Goal: Task Accomplishment & Management: Use online tool/utility

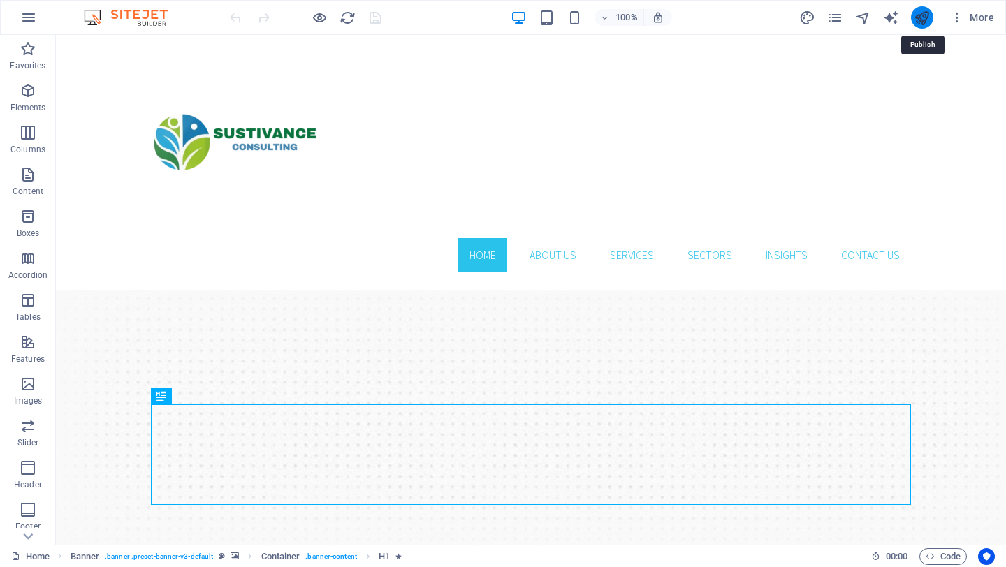
click at [928, 21] on icon "publish" at bounding box center [922, 18] width 16 height 16
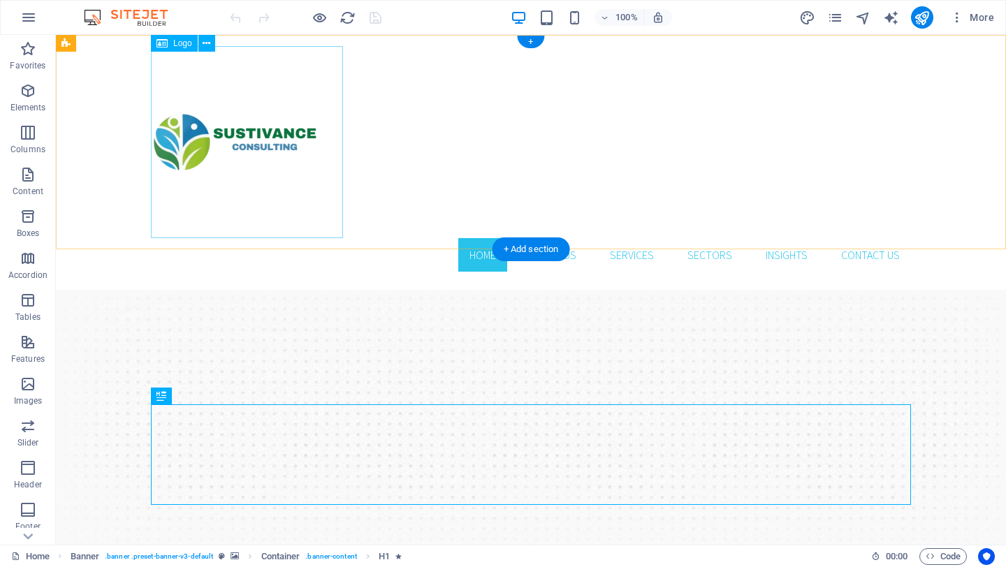
click at [277, 171] on div at bounding box center [531, 142] width 760 height 192
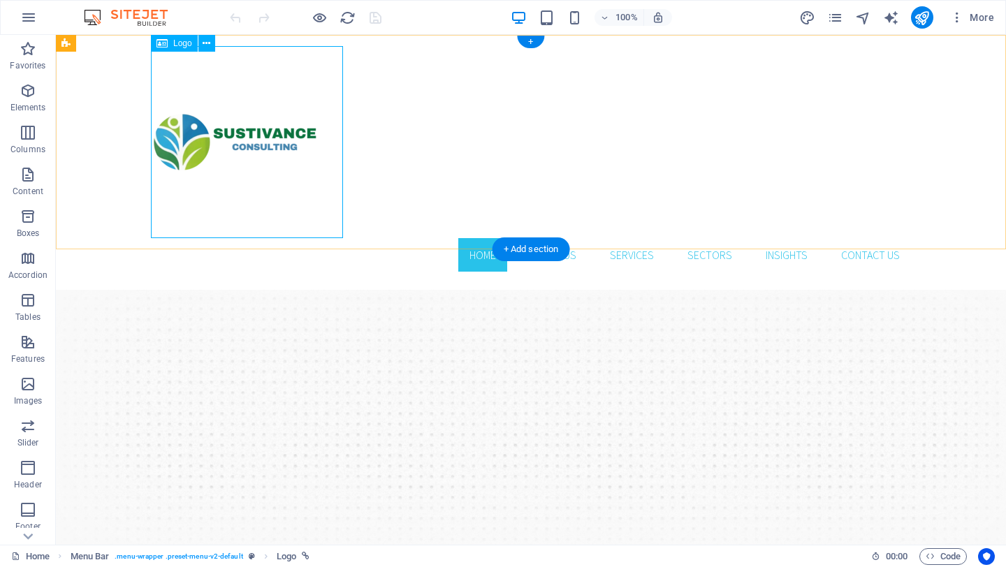
click at [223, 99] on div at bounding box center [531, 142] width 760 height 192
select select "px"
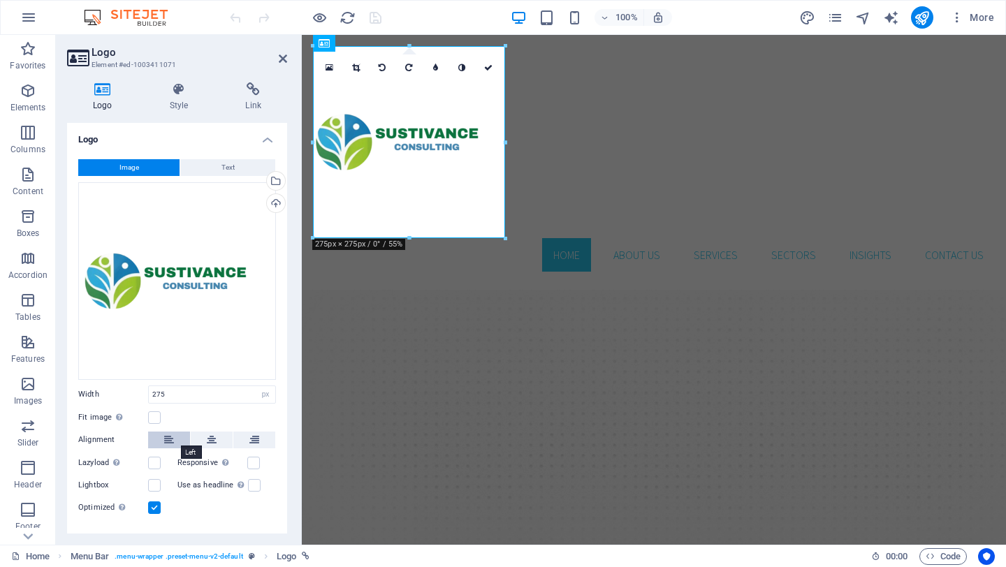
scroll to position [24, 0]
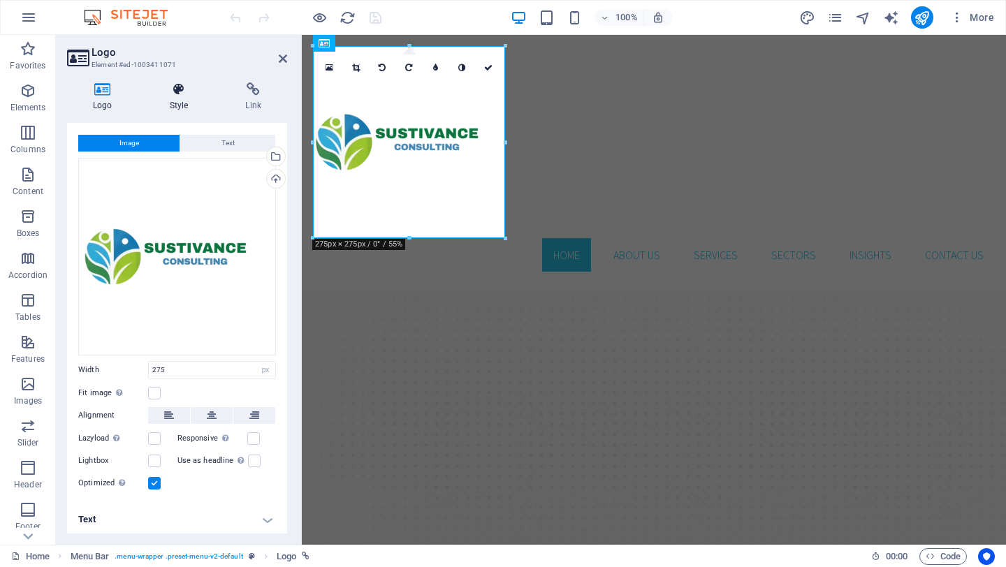
click at [182, 111] on h4 "Style" at bounding box center [182, 96] width 76 height 29
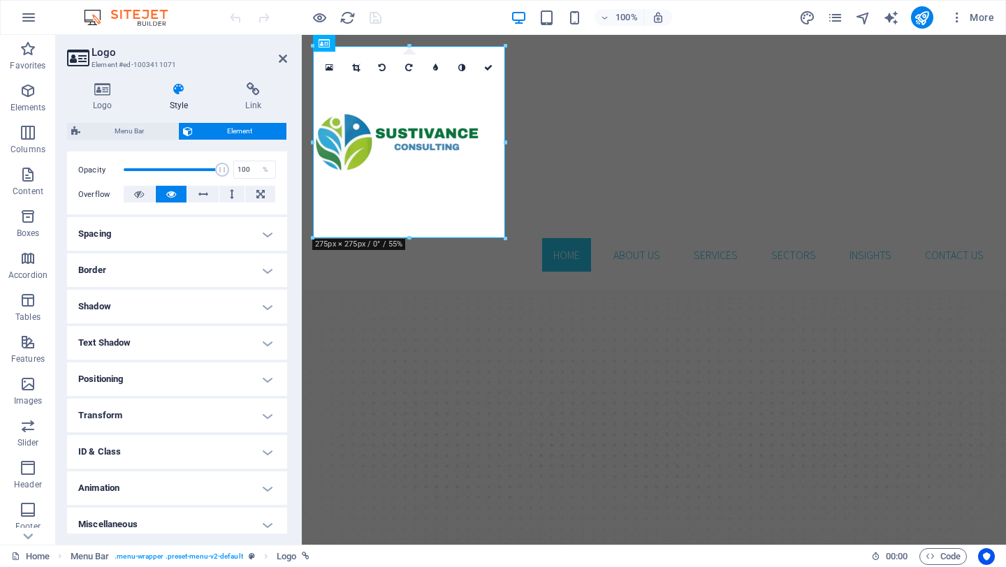
scroll to position [208, 0]
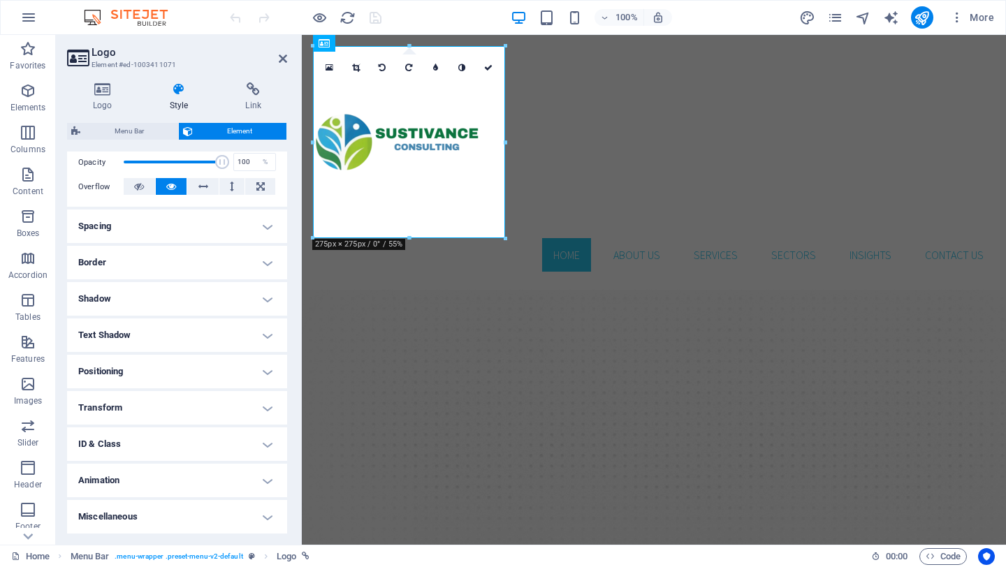
click at [259, 518] on h4 "Miscellaneous" at bounding box center [177, 517] width 220 height 34
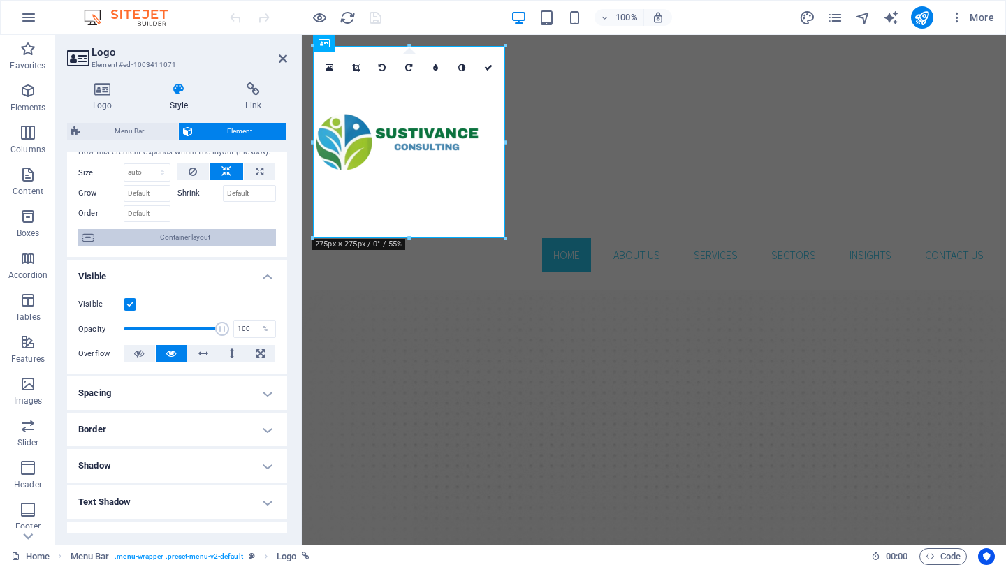
scroll to position [0, 0]
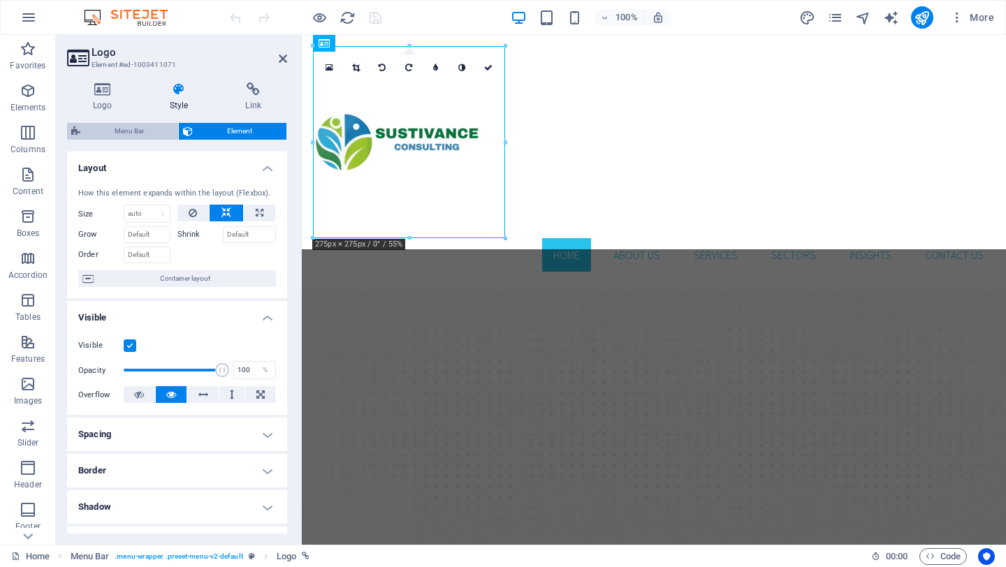
click at [108, 136] on span "Menu Bar" at bounding box center [129, 131] width 89 height 17
select select "rem"
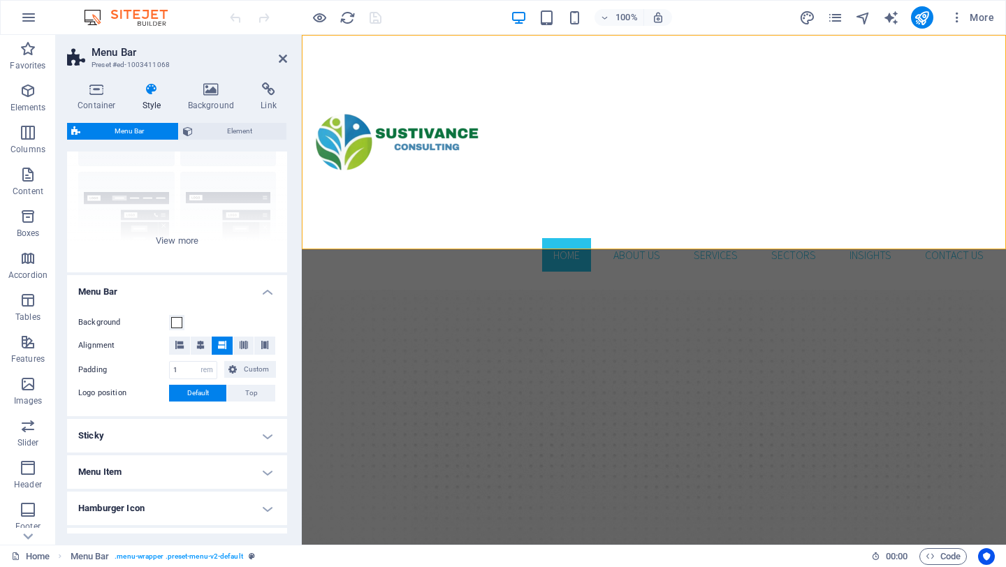
scroll to position [111, 0]
click at [178, 328] on span at bounding box center [176, 325] width 11 height 11
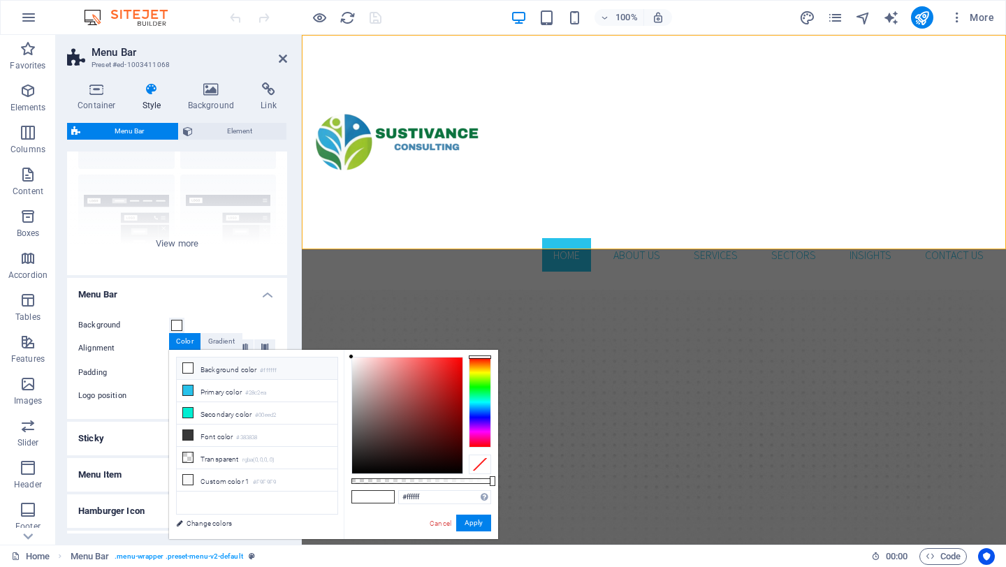
click at [213, 299] on h4 "Menu Bar" at bounding box center [177, 290] width 220 height 25
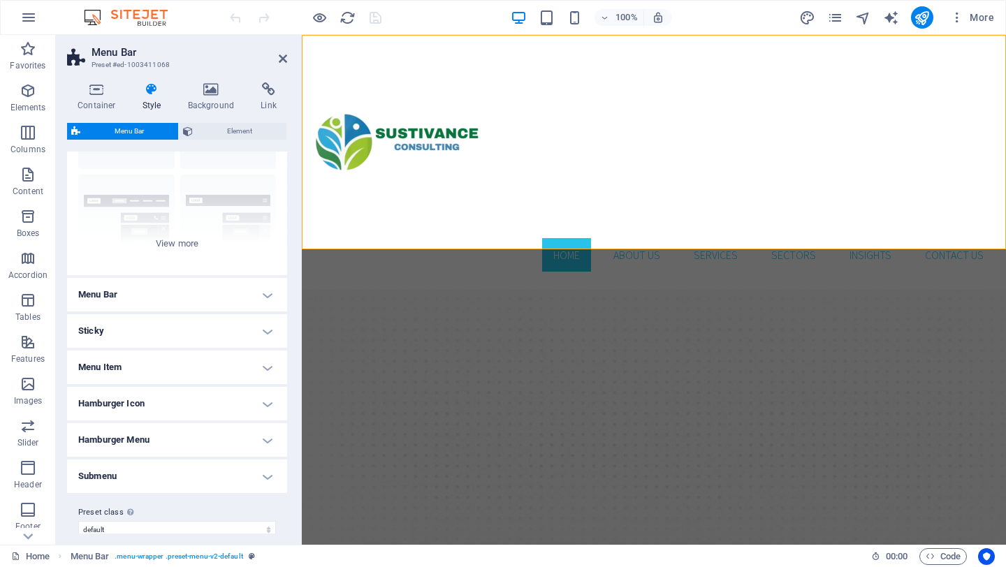
scroll to position [126, 0]
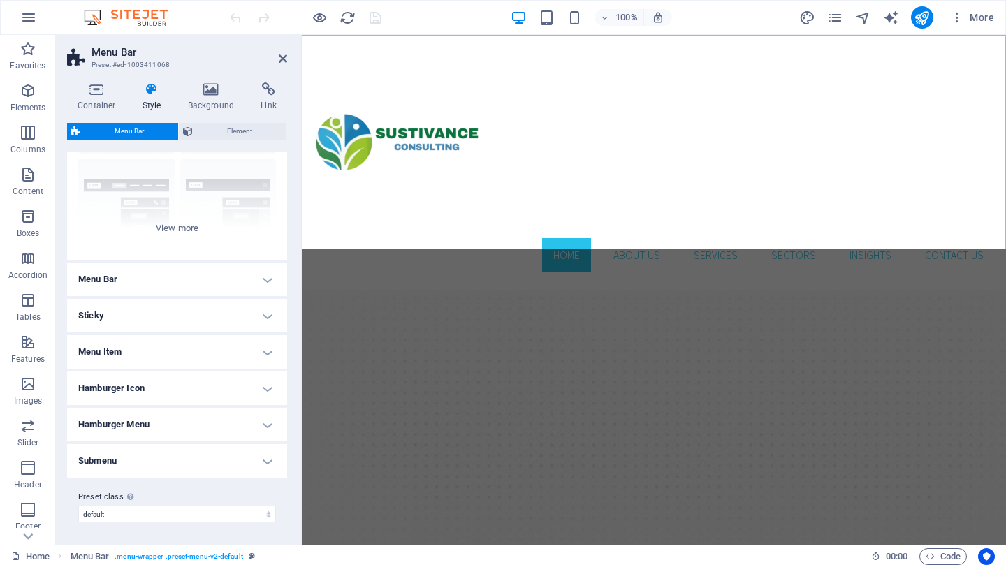
click at [138, 465] on h4 "Submenu" at bounding box center [177, 461] width 220 height 34
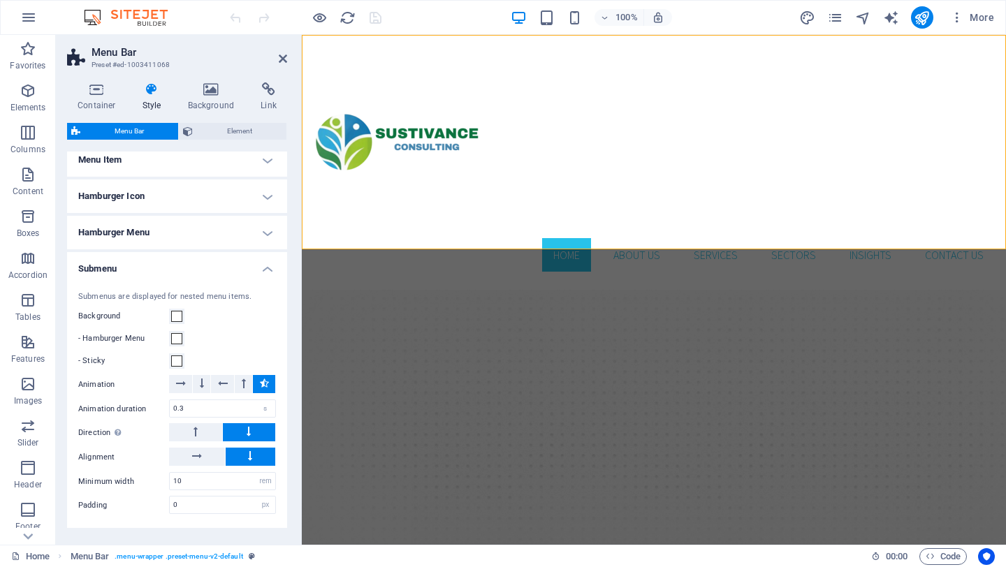
scroll to position [369, 0]
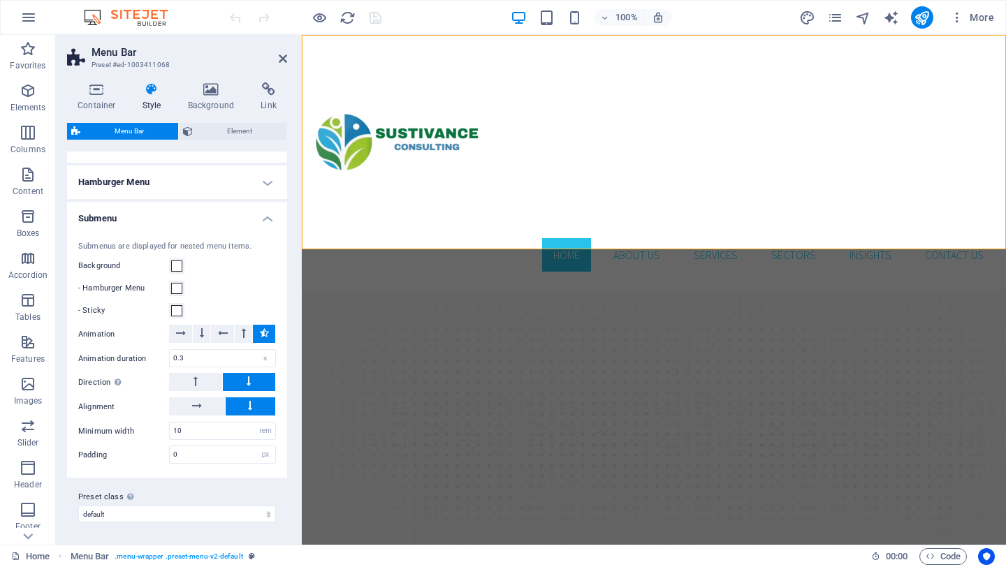
click at [264, 222] on h4 "Submenu" at bounding box center [177, 214] width 220 height 25
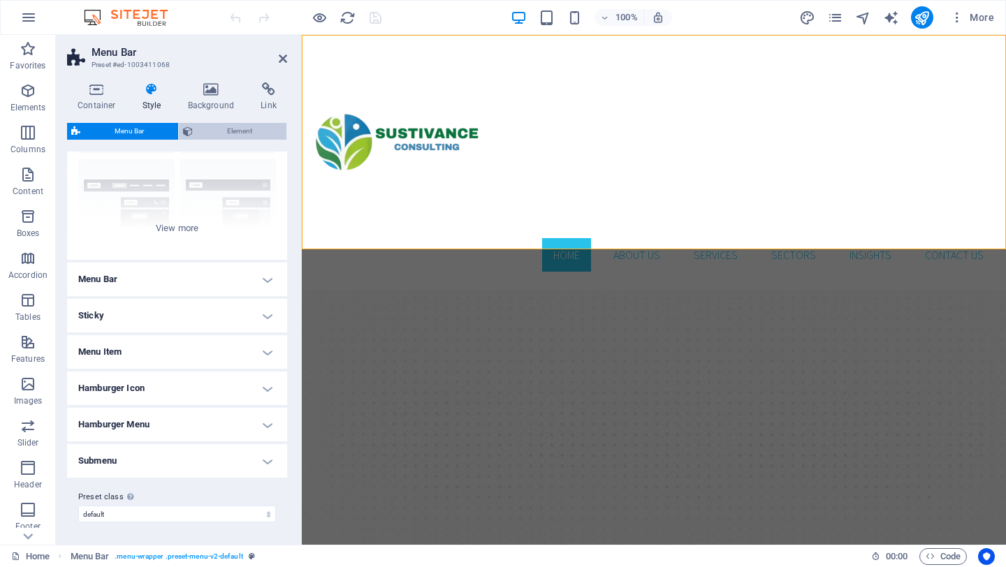
click at [233, 136] on span "Element" at bounding box center [239, 131] width 85 height 17
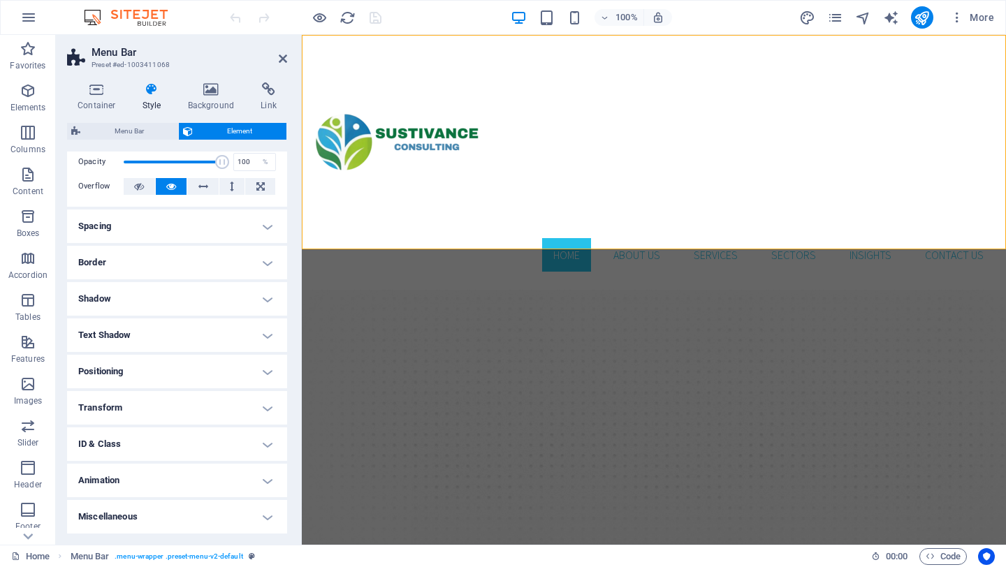
scroll to position [0, 0]
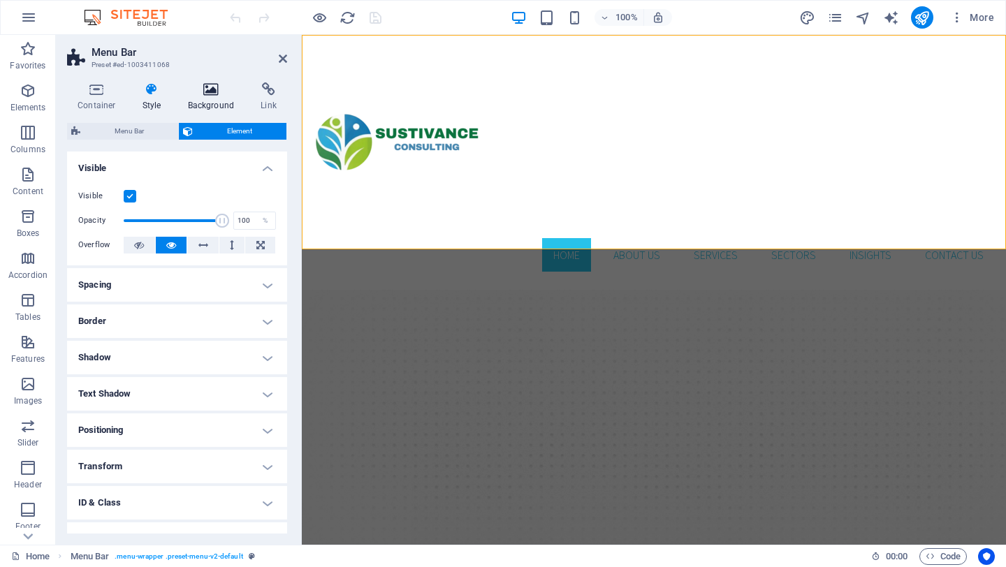
click at [214, 108] on h4 "Background" at bounding box center [214, 96] width 73 height 29
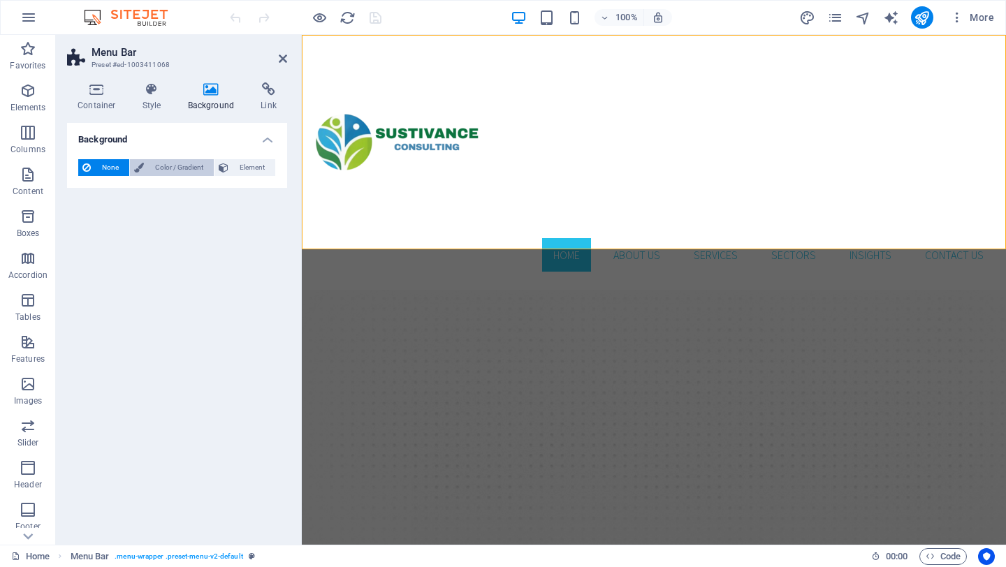
click at [173, 165] on span "Color / Gradient" at bounding box center [178, 167] width 61 height 17
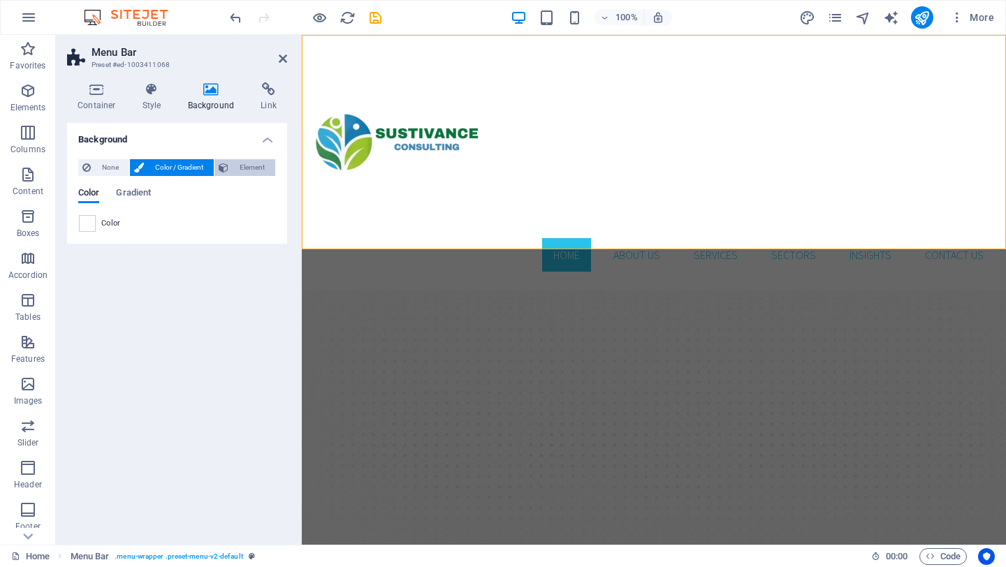
click at [246, 170] on span "Element" at bounding box center [252, 167] width 38 height 17
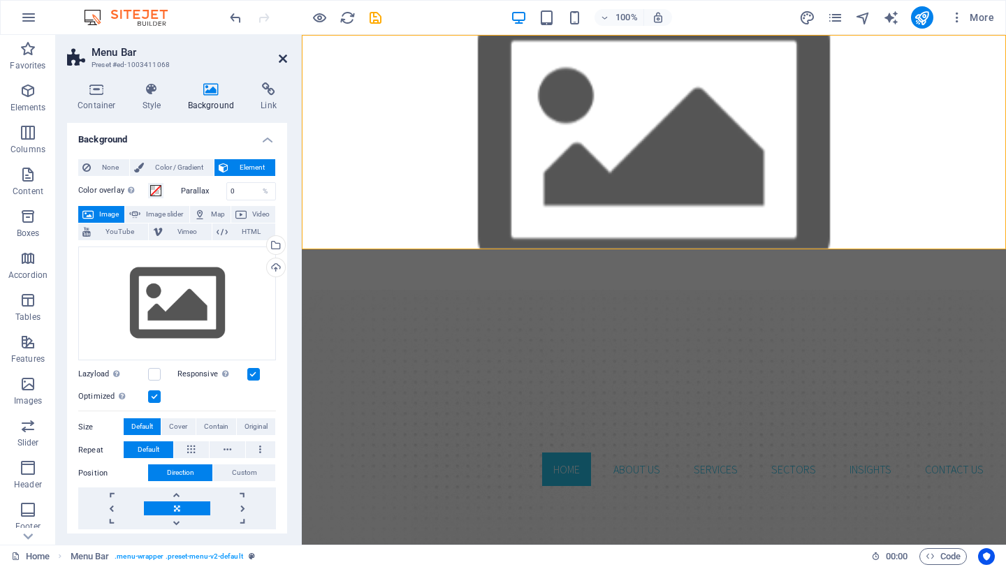
click at [283, 60] on icon at bounding box center [283, 58] width 8 height 11
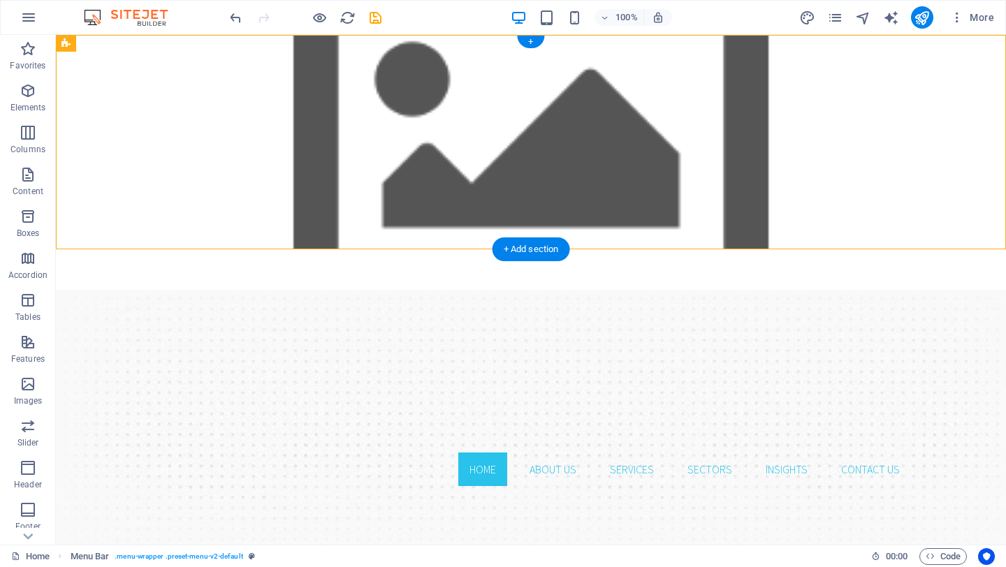
click at [514, 203] on figure at bounding box center [531, 142] width 950 height 215
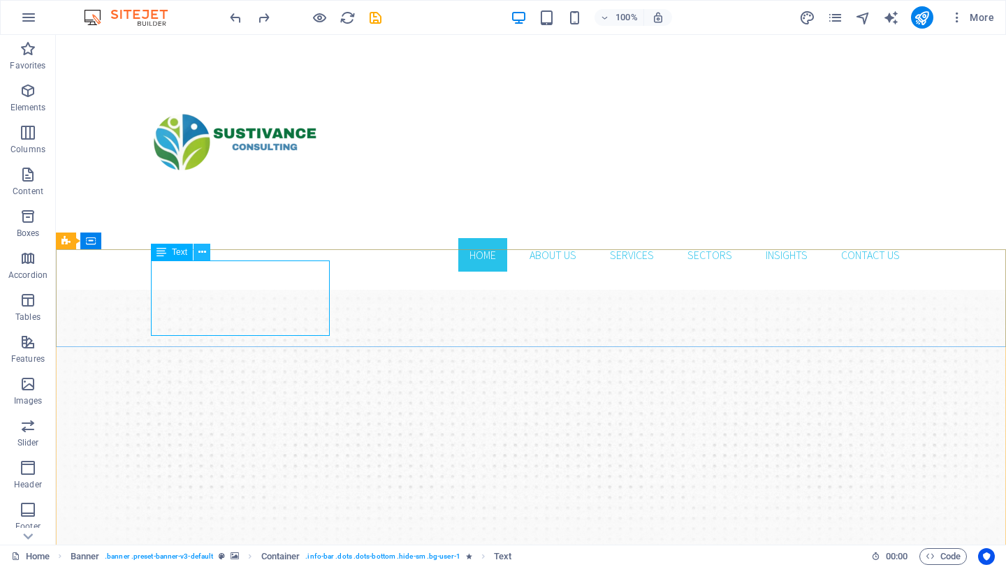
click at [205, 256] on icon at bounding box center [202, 252] width 8 height 15
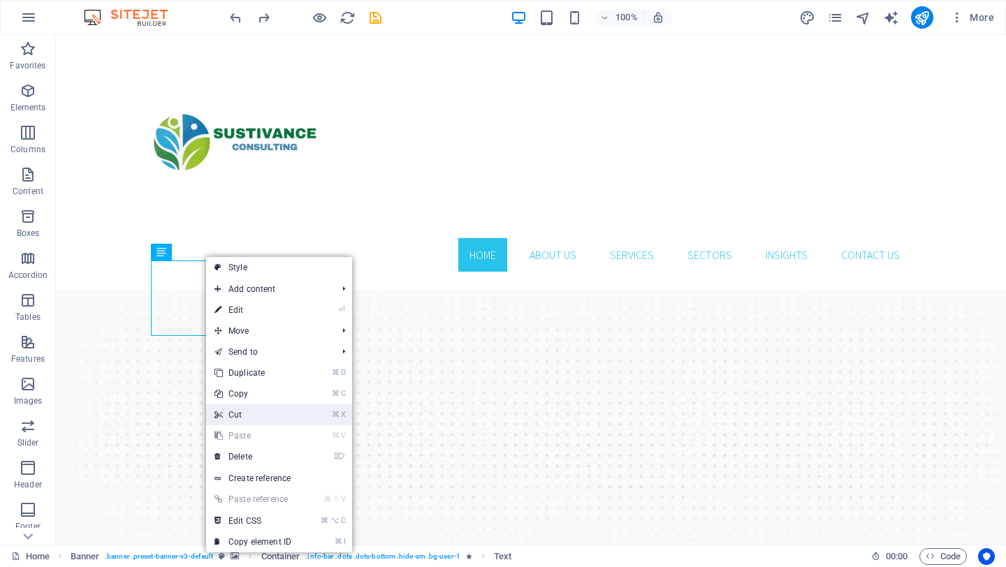
click at [261, 421] on link "⌘ X Cut" at bounding box center [253, 415] width 94 height 21
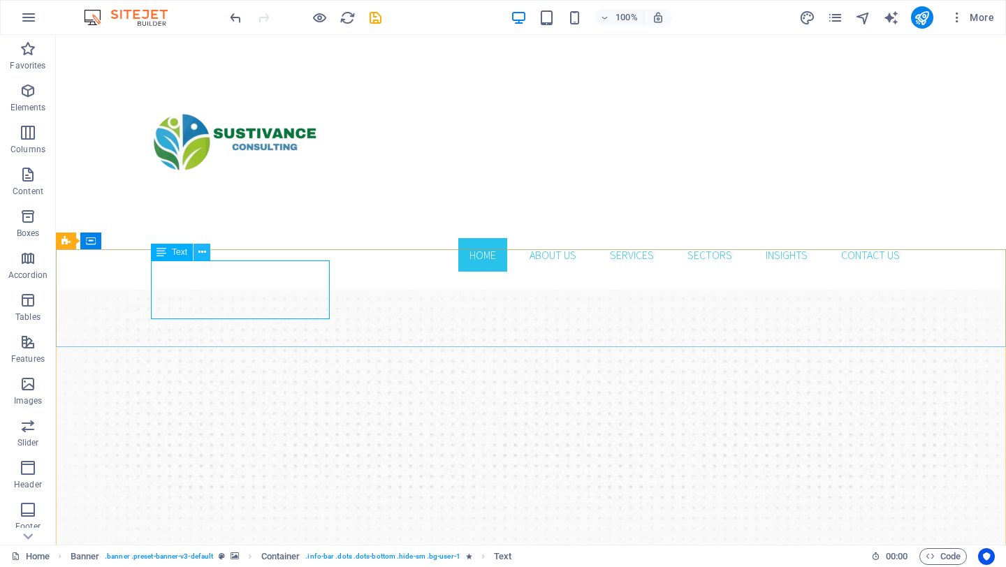
click at [199, 254] on icon at bounding box center [202, 252] width 8 height 15
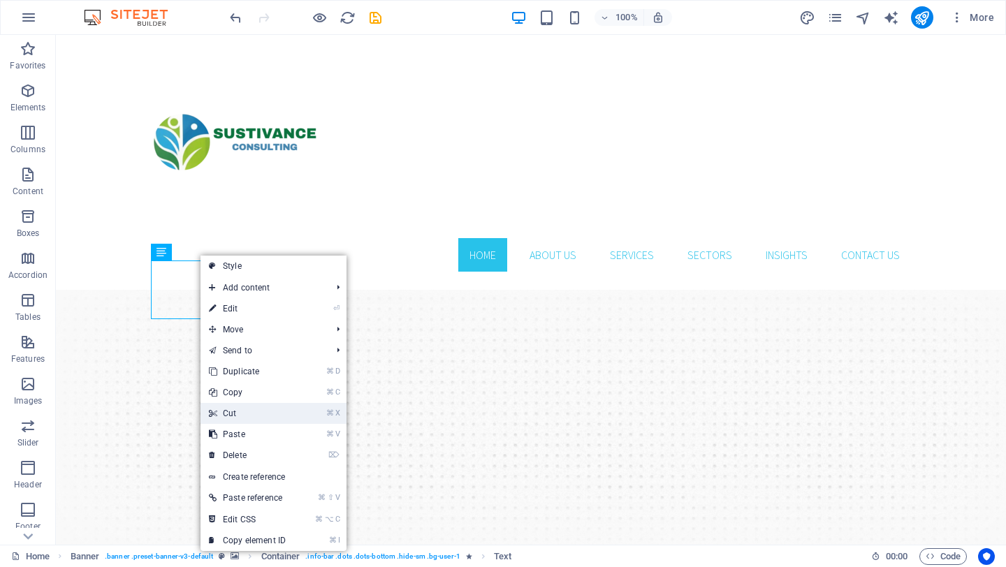
click at [219, 412] on link "⌘ X Cut" at bounding box center [248, 413] width 94 height 21
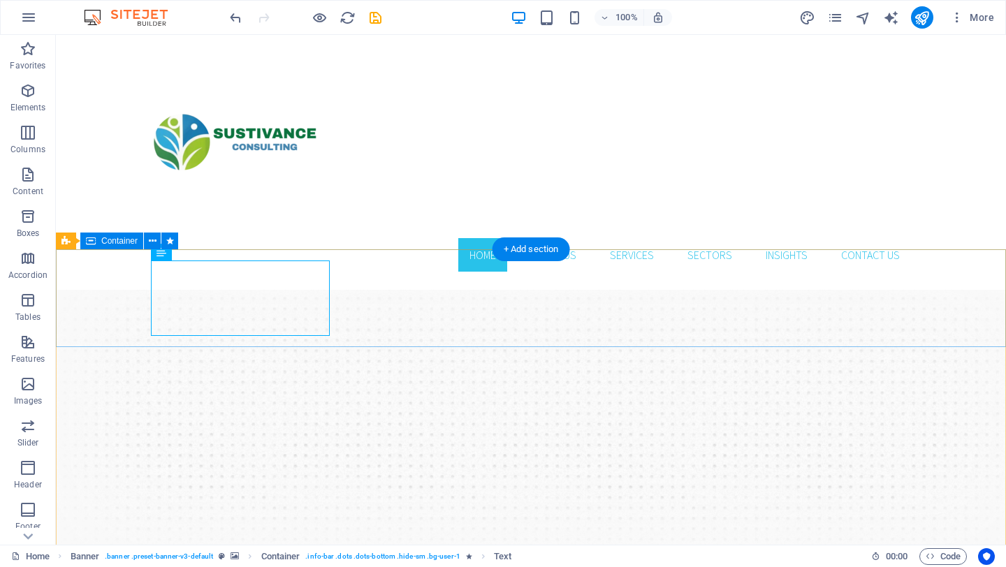
click at [205, 254] on button at bounding box center [202, 252] width 17 height 17
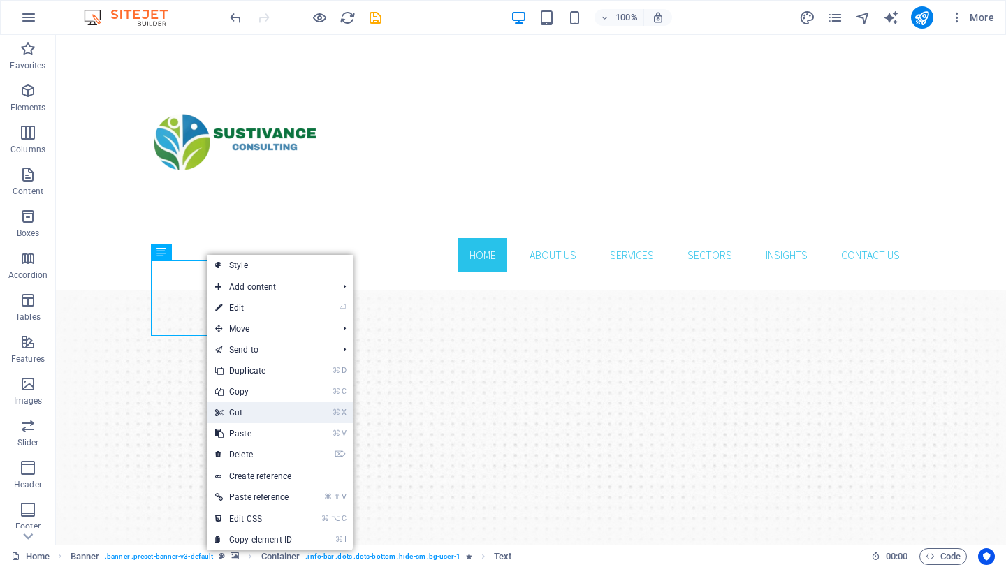
click at [212, 409] on link "⌘ X Cut" at bounding box center [254, 413] width 94 height 21
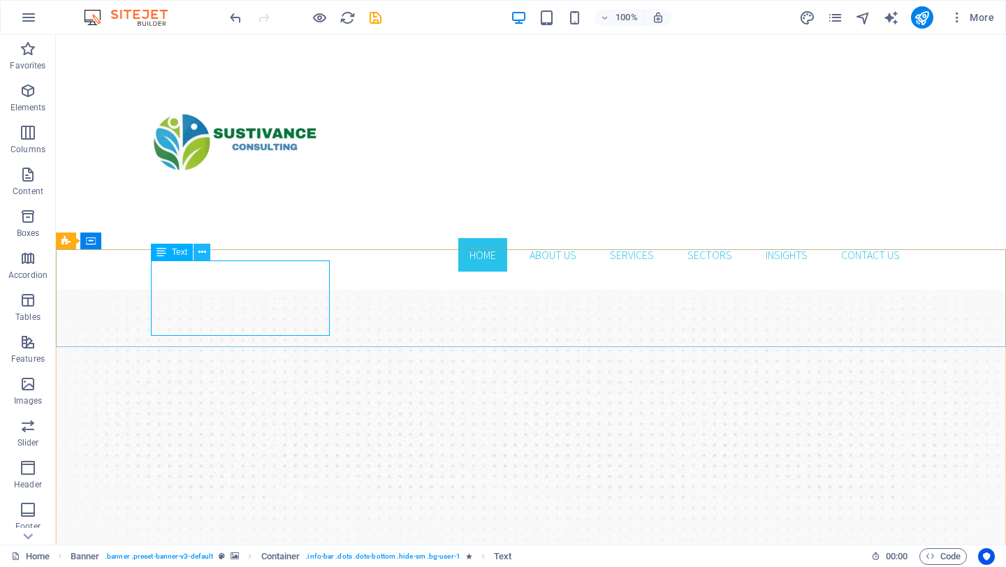
click at [204, 252] on icon at bounding box center [202, 252] width 8 height 15
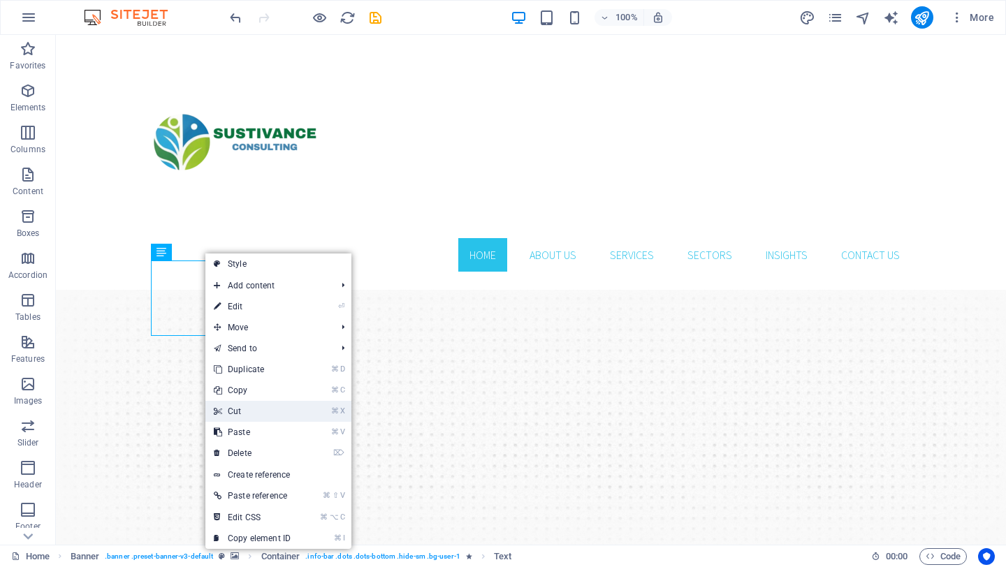
click at [234, 412] on link "⌘ X Cut" at bounding box center [252, 411] width 94 height 21
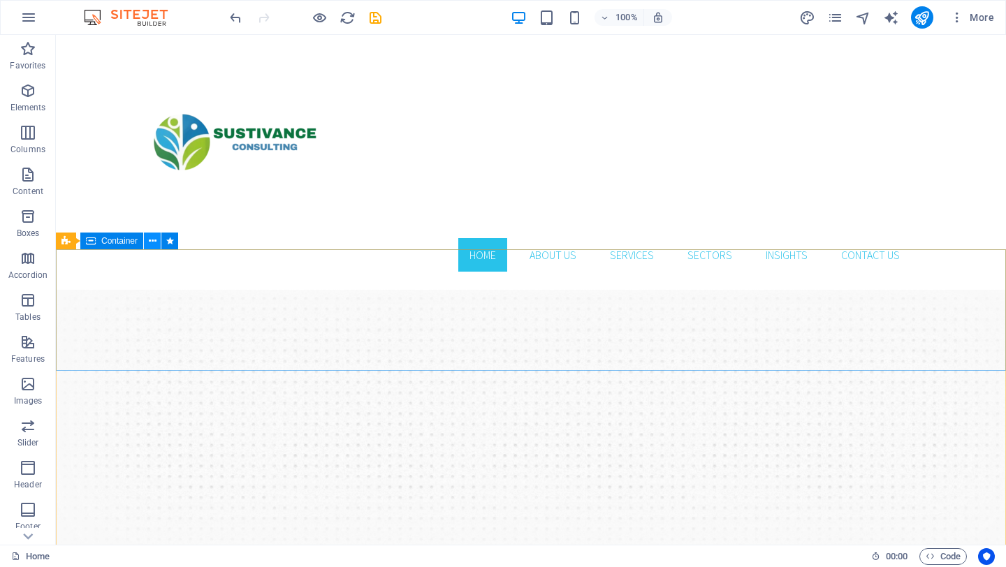
click at [155, 240] on icon at bounding box center [153, 241] width 8 height 15
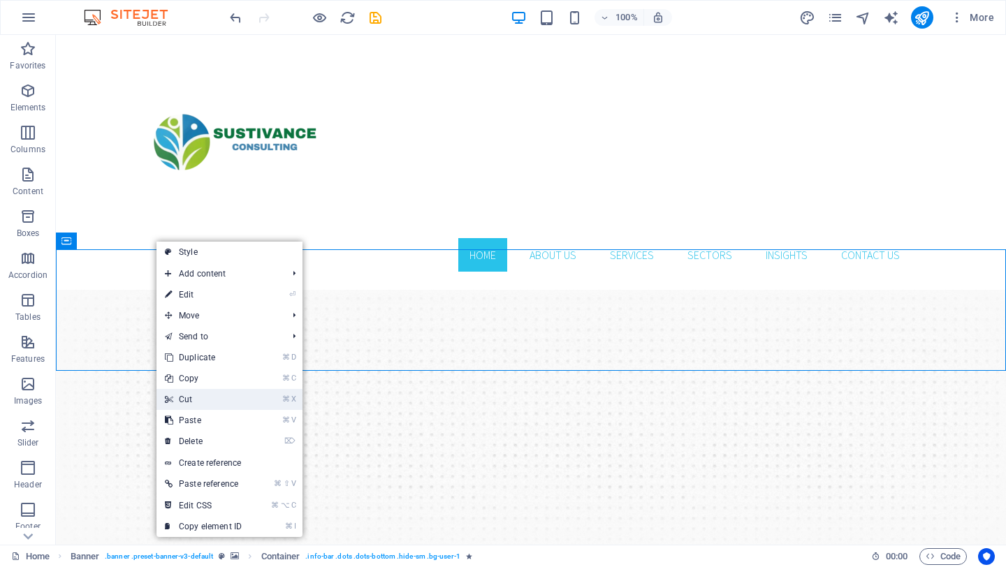
click at [175, 394] on link "⌘ X Cut" at bounding box center [204, 399] width 94 height 21
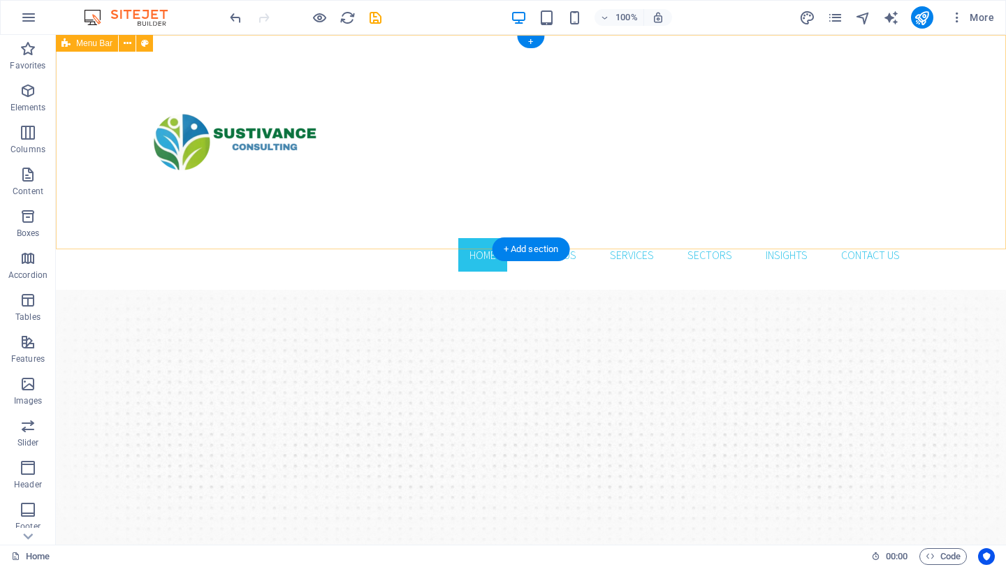
click at [488, 186] on div "Home About Us Services Sectors Insights Contact us Menu" at bounding box center [531, 159] width 950 height 248
click at [462, 247] on div "Home About Us Services Sectors Insights Contact us Menu" at bounding box center [531, 159] width 950 height 248
click at [466, 200] on div "Home About Us Services Sectors Insights Contact us Menu" at bounding box center [531, 159] width 950 height 248
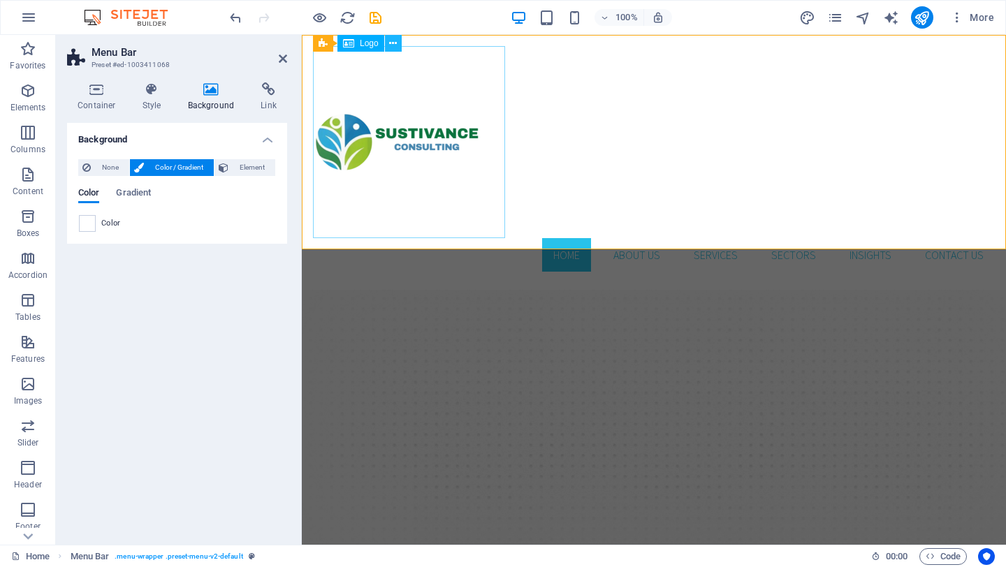
click at [398, 43] on button at bounding box center [393, 43] width 17 height 17
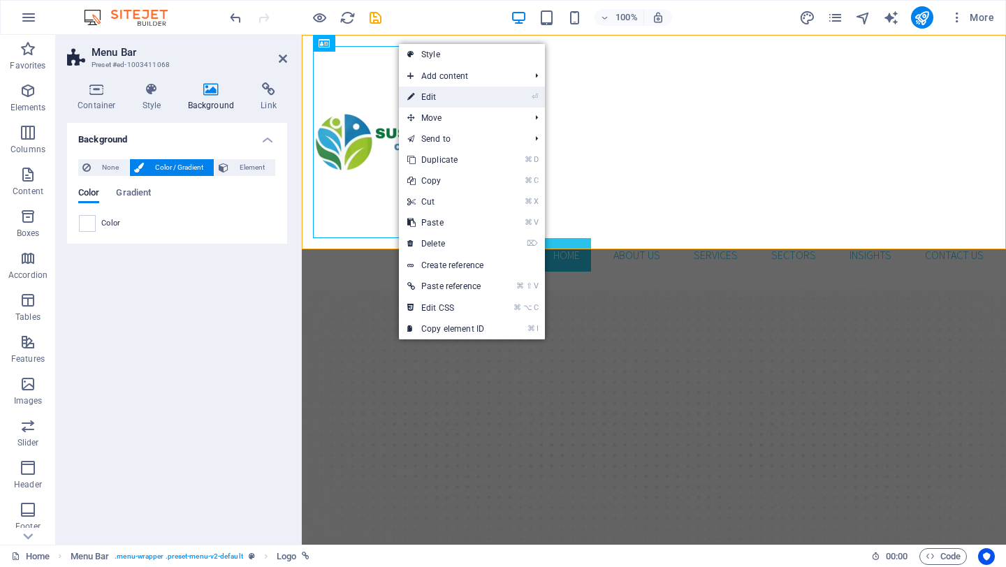
click at [414, 96] on icon at bounding box center [410, 97] width 7 height 21
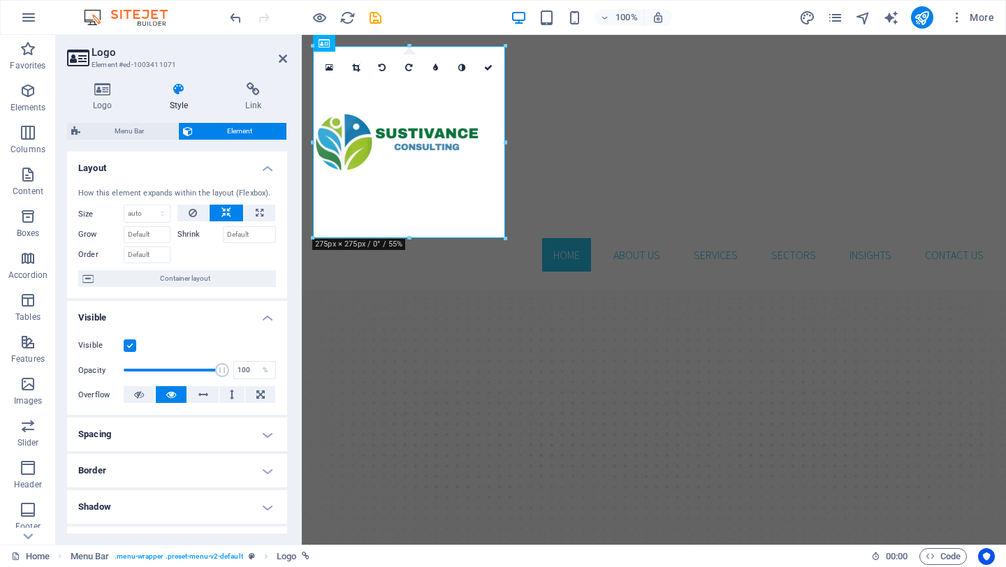
click at [266, 442] on h4 "Spacing" at bounding box center [177, 435] width 220 height 34
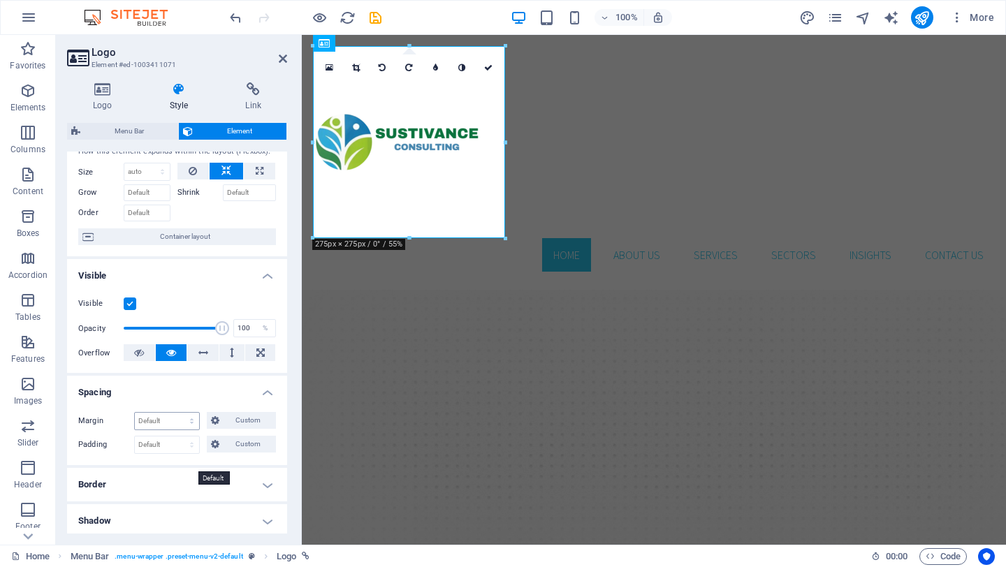
scroll to position [44, 0]
click at [260, 488] on h4 "Border" at bounding box center [177, 483] width 220 height 34
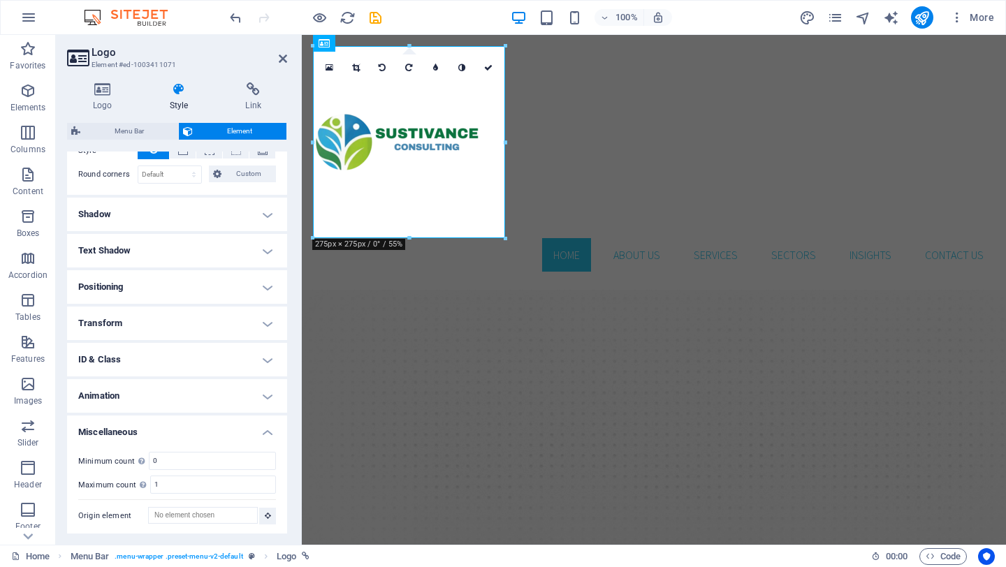
scroll to position [407, 0]
click at [354, 69] on icon at bounding box center [356, 68] width 8 height 8
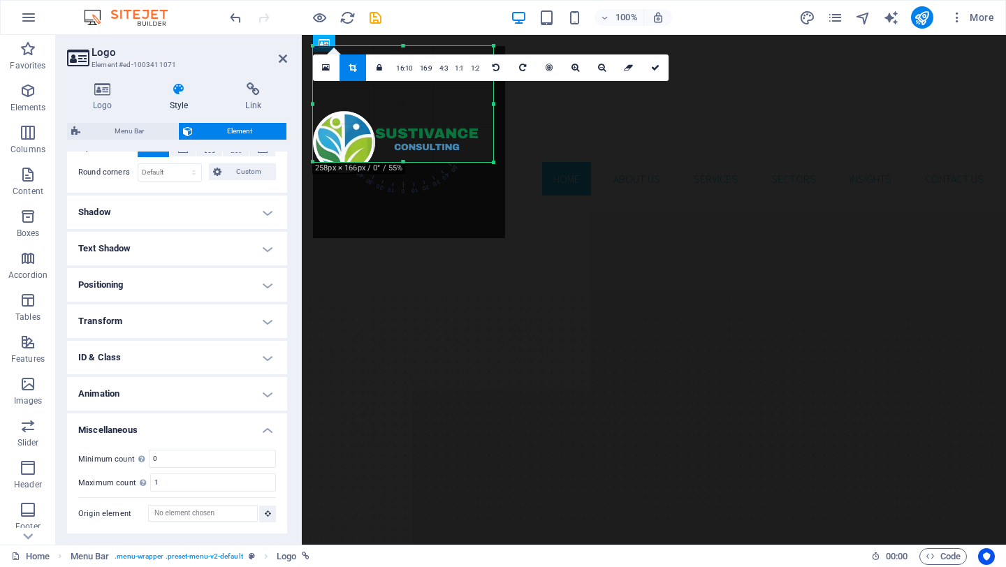
drag, startPoint x: 502, startPoint y: 238, endPoint x: 491, endPoint y: 161, distance: 77.1
click at [491, 161] on div at bounding box center [494, 163] width 8 height 8
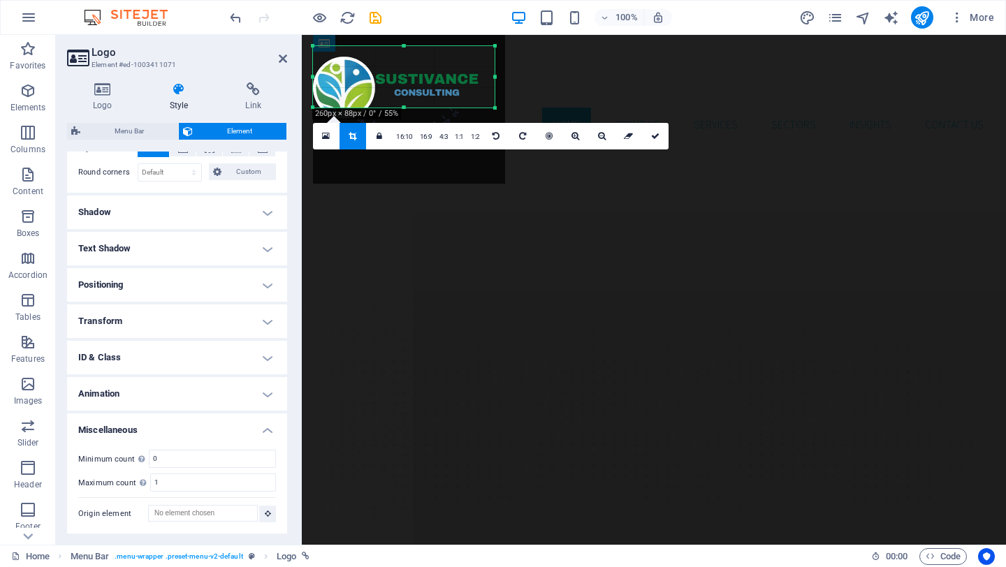
drag, startPoint x: 494, startPoint y: 47, endPoint x: 495, endPoint y: 101, distance: 54.5
click at [495, 101] on div "180 170 160 150 140 130 120 110 100 90 80 70 60 50 40 30 20 10 0 -10 -20 -30 -4…" at bounding box center [404, 76] width 182 height 61
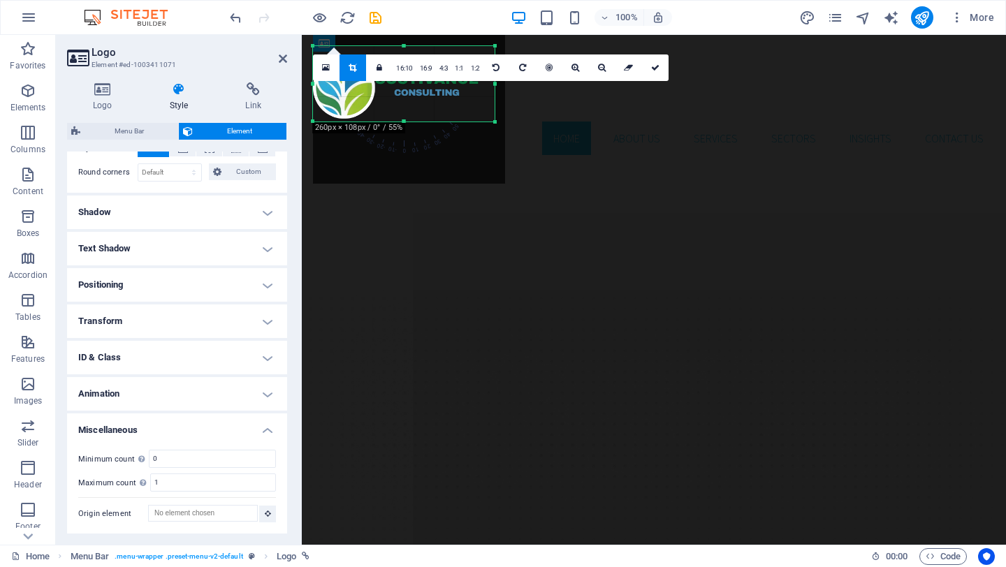
drag, startPoint x: 494, startPoint y: 107, endPoint x: 494, endPoint y: 121, distance: 14.0
click at [494, 121] on div at bounding box center [495, 122] width 8 height 8
click at [655, 75] on link at bounding box center [655, 68] width 27 height 27
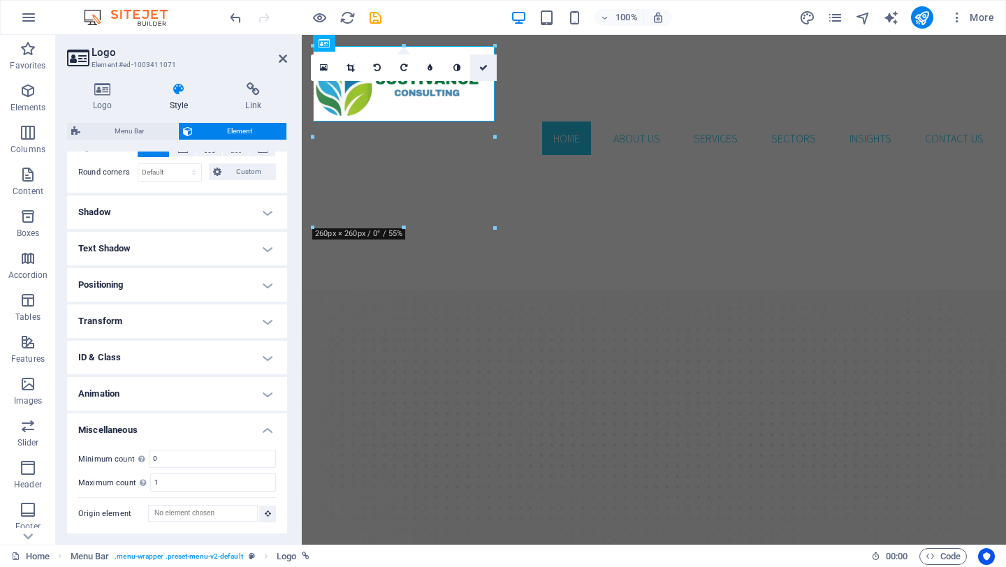
click at [484, 67] on icon at bounding box center [483, 68] width 8 height 8
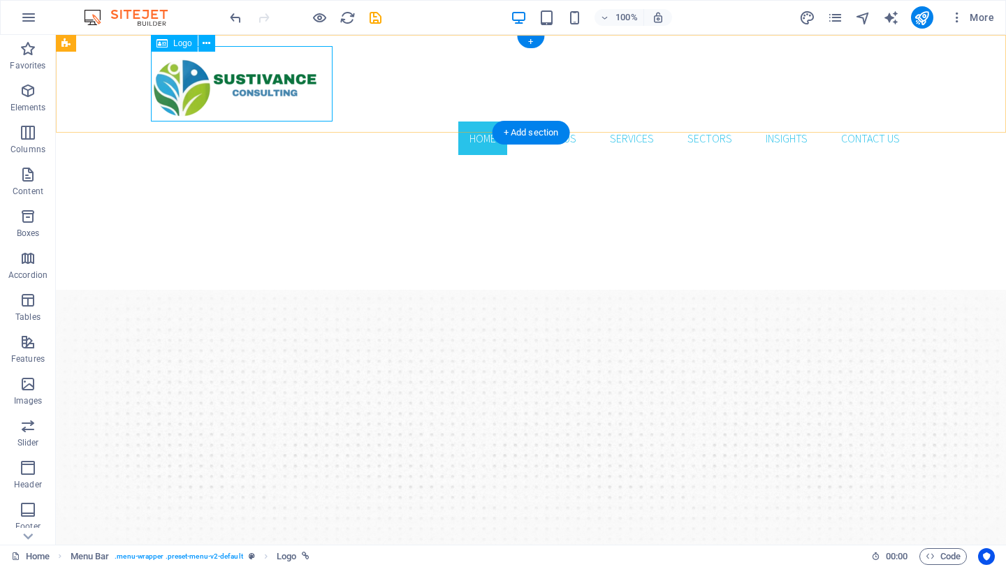
click at [216, 77] on div at bounding box center [531, 83] width 760 height 75
click at [594, 50] on div "Home About Us Services Sectors Insights Contact us Menu" at bounding box center [531, 100] width 950 height 131
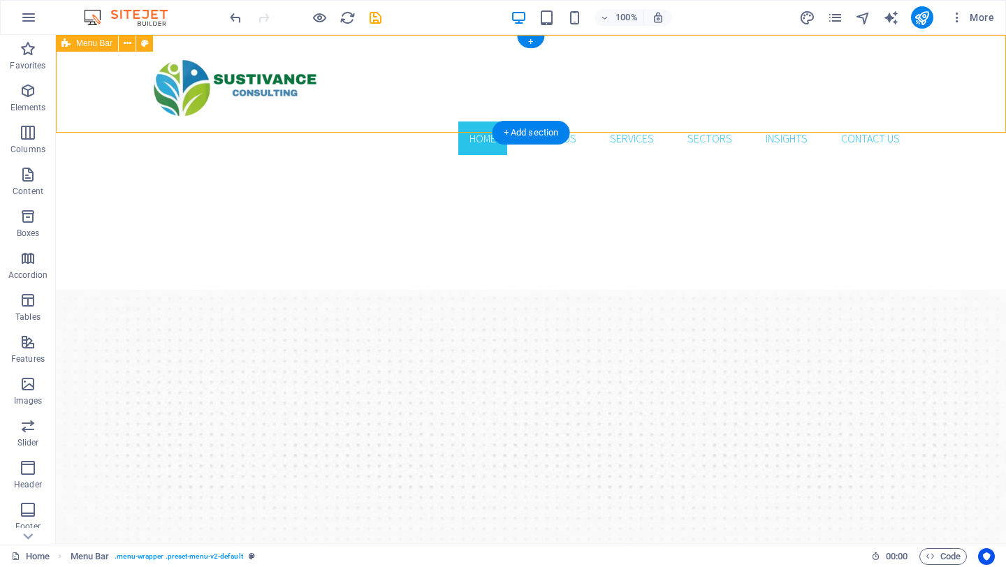
click at [589, 64] on div "Home About Us Services Sectors Insights Contact us Menu" at bounding box center [531, 100] width 950 height 131
click at [589, 122] on nav "Home About Us Services Sectors Insights Contact us" at bounding box center [531, 139] width 760 height 34
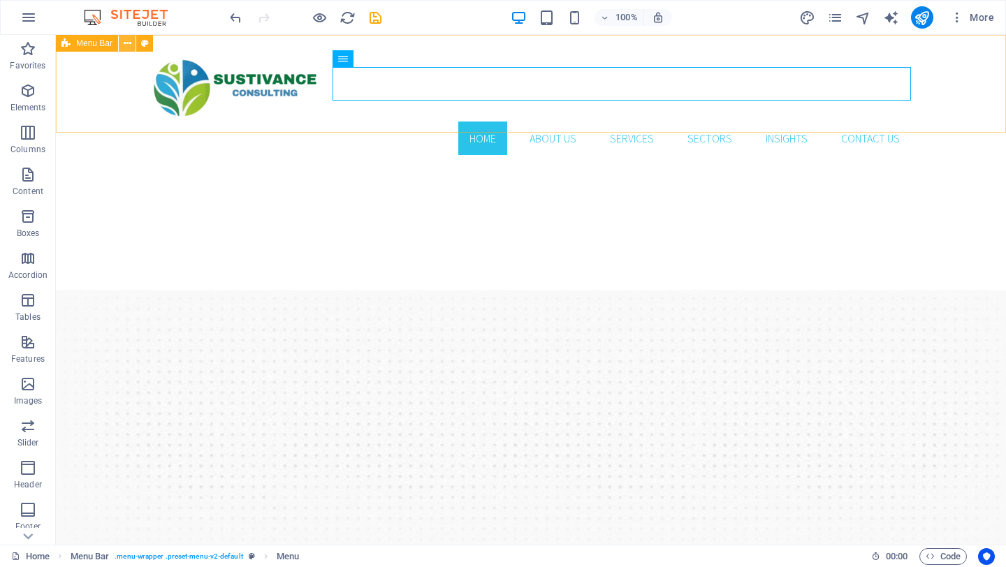
click at [126, 44] on icon at bounding box center [128, 43] width 8 height 15
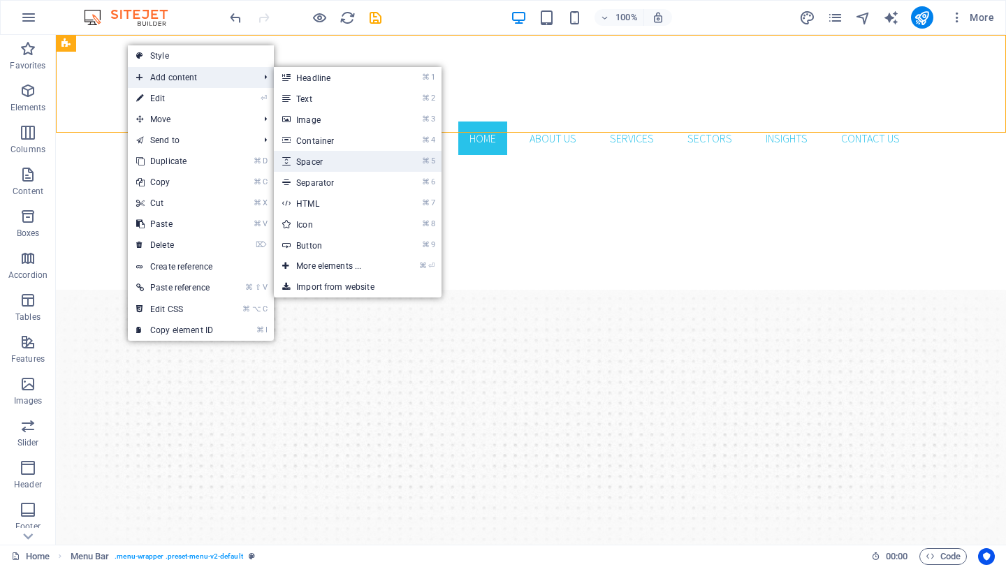
click at [369, 168] on link "⌘ 5 Spacer" at bounding box center [331, 161] width 115 height 21
select select "px"
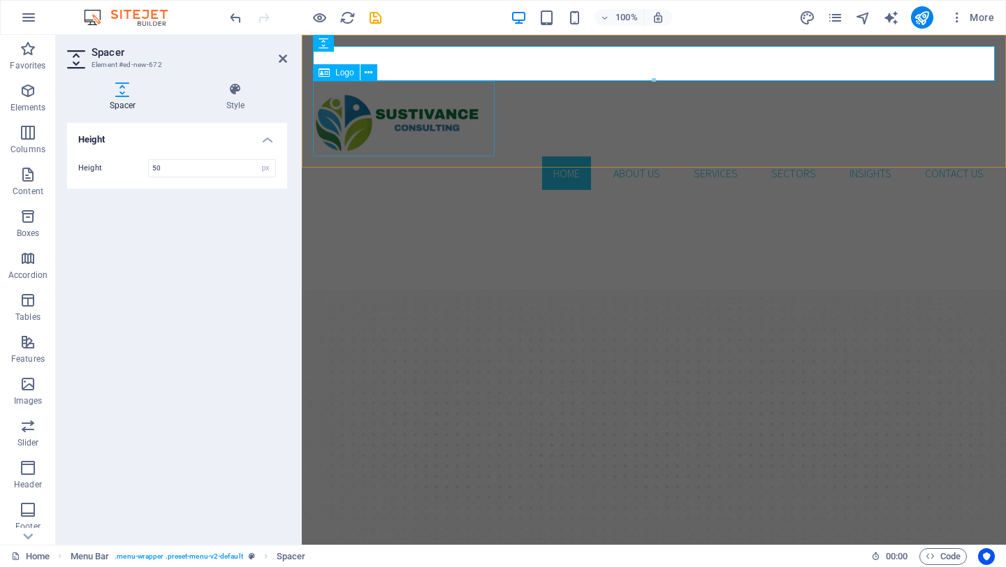
type input "0"
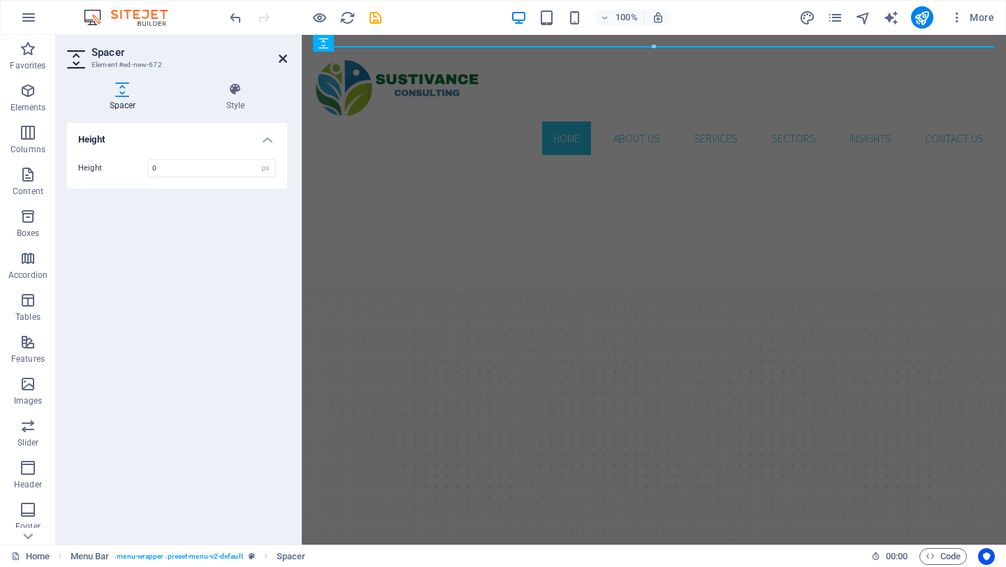
click at [282, 58] on icon at bounding box center [283, 58] width 8 height 11
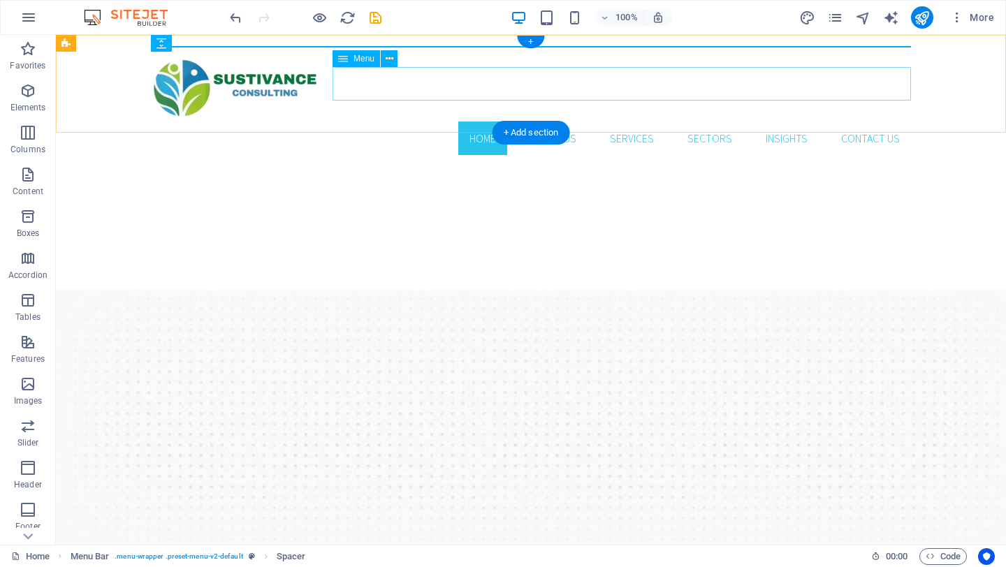
click at [371, 122] on nav "Home About Us Services Sectors Insights Contact us" at bounding box center [531, 139] width 760 height 34
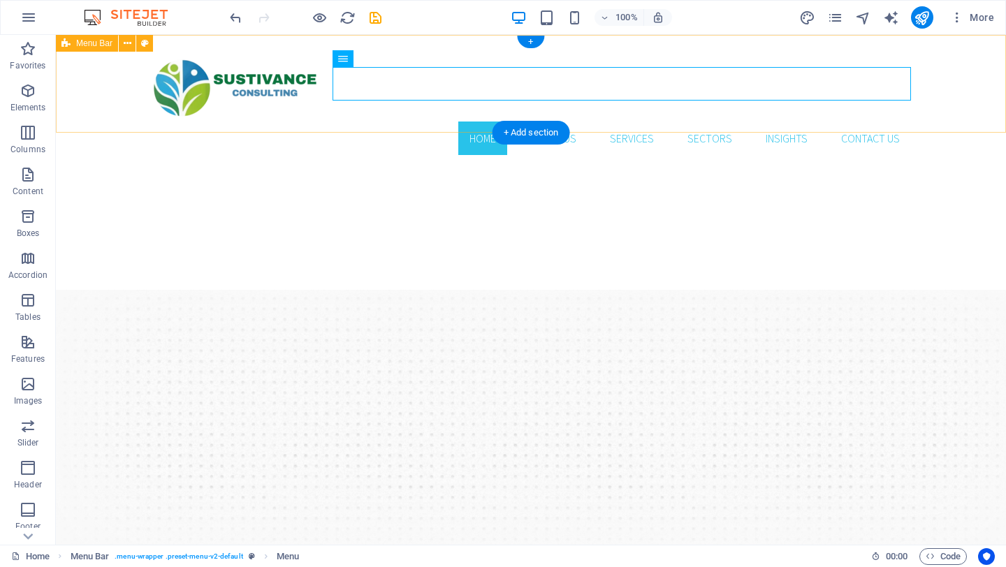
click at [383, 120] on div "Home About Us Services Sectors Insights Contact us Menu" at bounding box center [531, 100] width 950 height 131
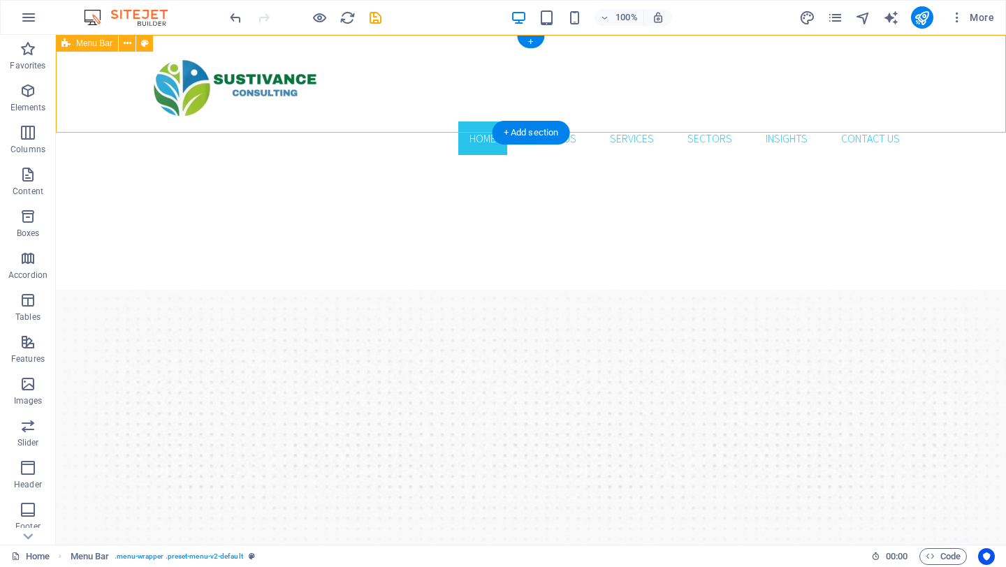
click at [632, 121] on div "Home About Us Services Sectors Insights Contact us Menu" at bounding box center [531, 100] width 950 height 131
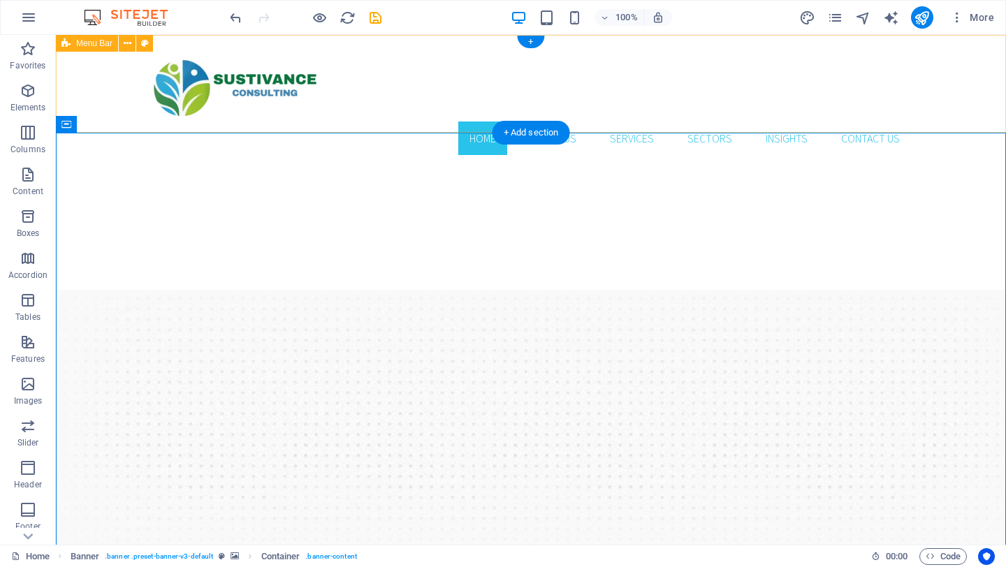
click at [412, 126] on div "Home About Us Services Sectors Insights Contact us Menu" at bounding box center [531, 100] width 950 height 131
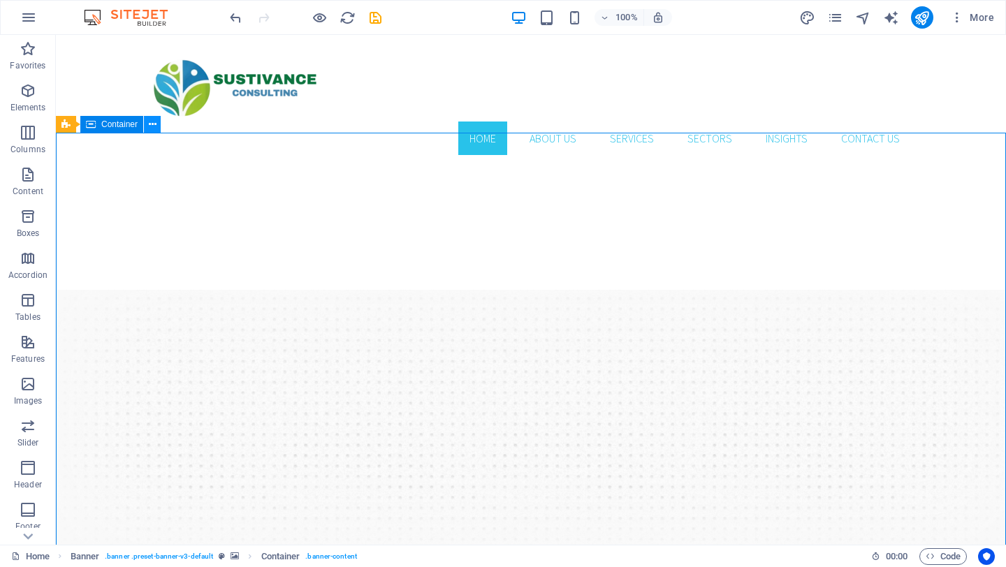
click at [159, 126] on button at bounding box center [152, 124] width 17 height 17
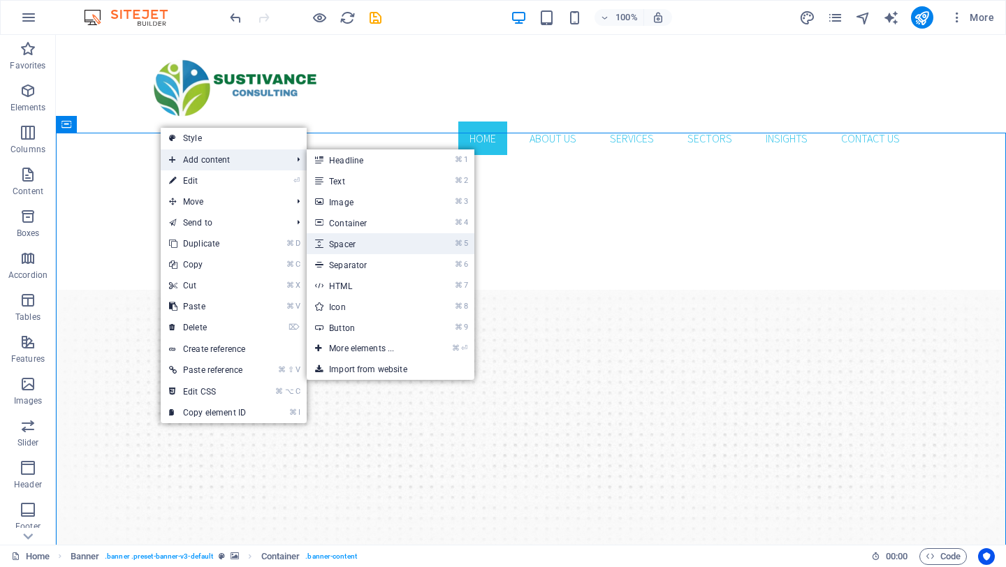
click at [338, 242] on link "⌘ 5 Spacer" at bounding box center [364, 243] width 115 height 21
select select "px"
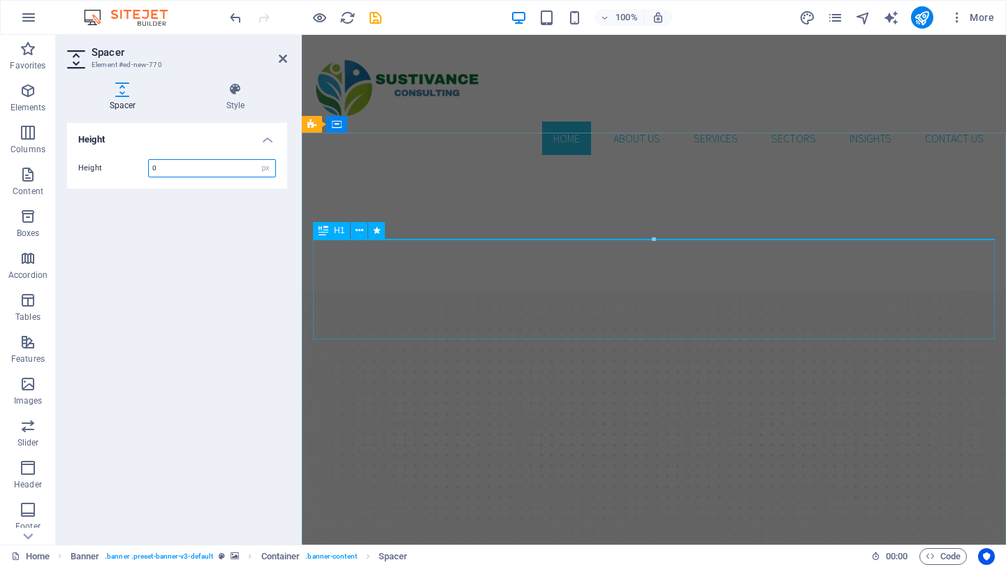
type input "0"
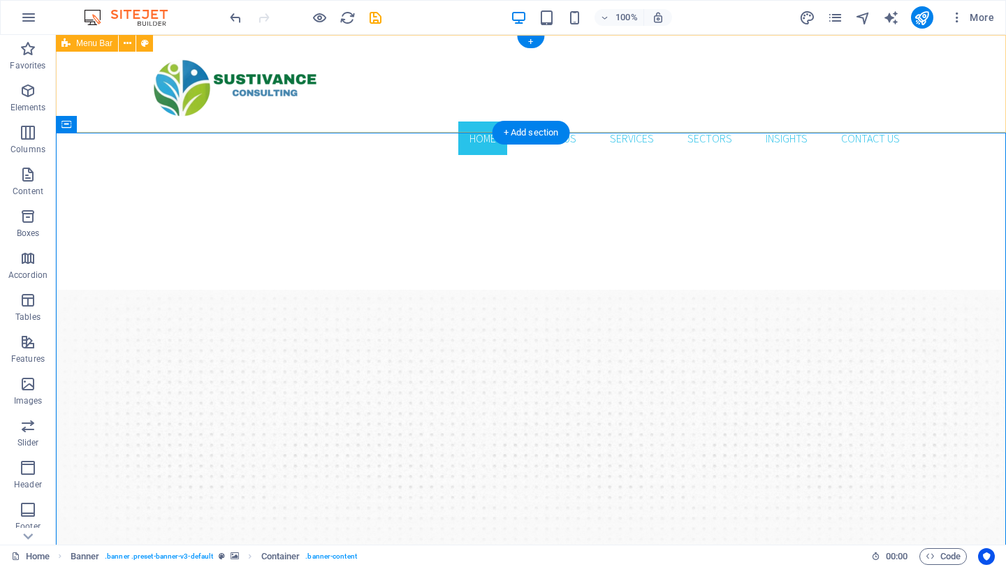
click at [418, 122] on div "Home About Us Services Sectors Insights Contact us Menu" at bounding box center [531, 100] width 950 height 131
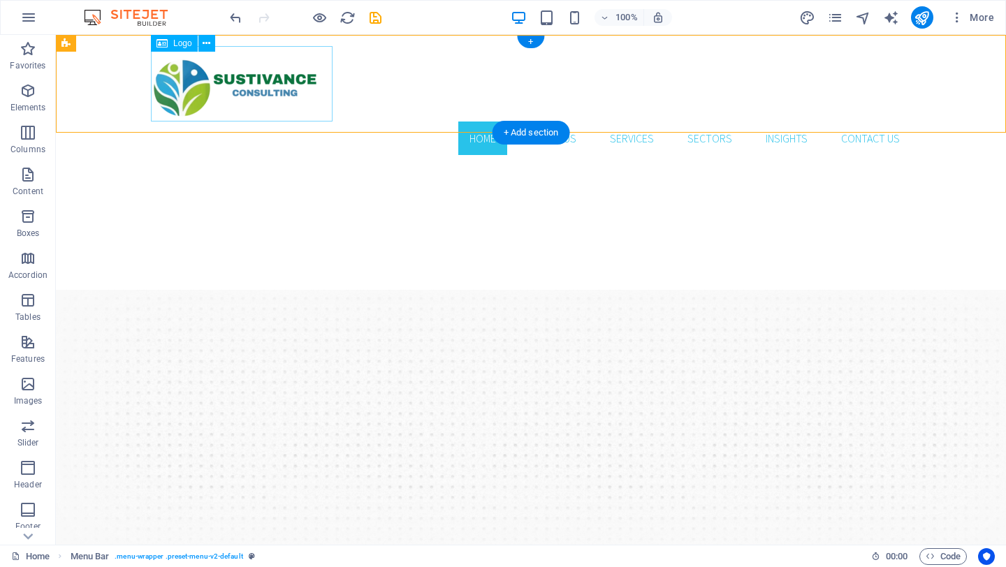
click at [227, 96] on div at bounding box center [531, 83] width 760 height 75
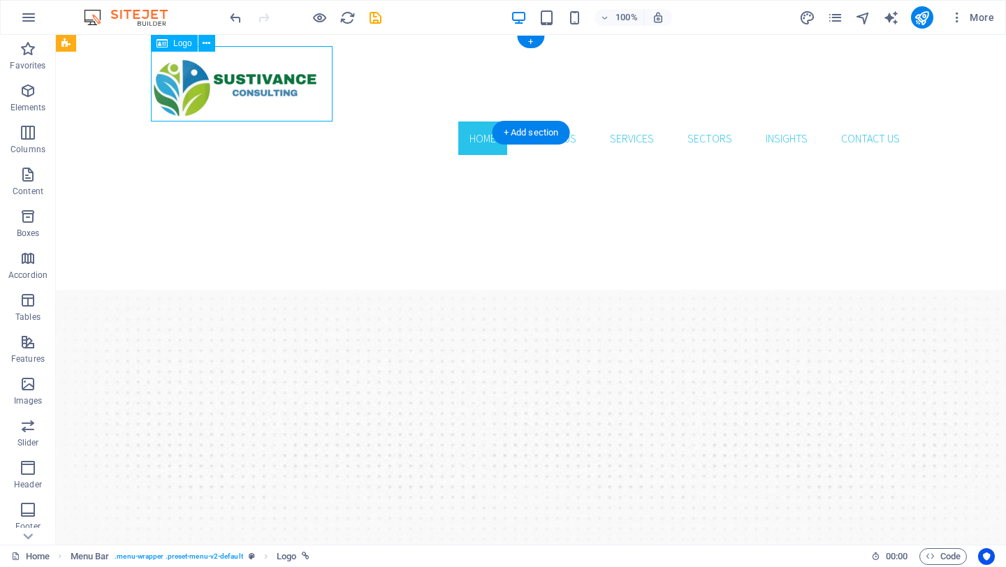
click at [260, 96] on div at bounding box center [531, 83] width 760 height 75
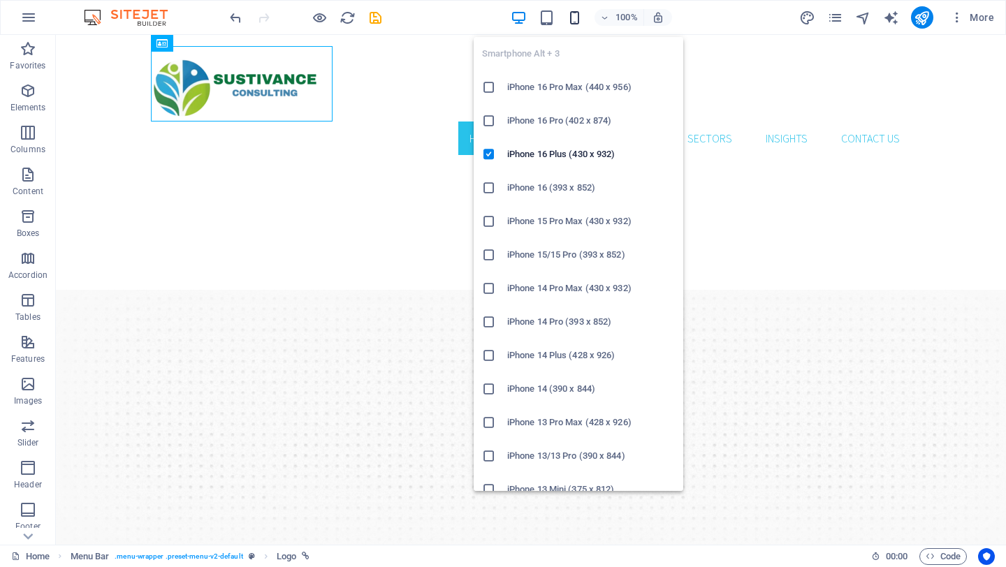
click at [579, 24] on icon "button" at bounding box center [575, 18] width 16 height 16
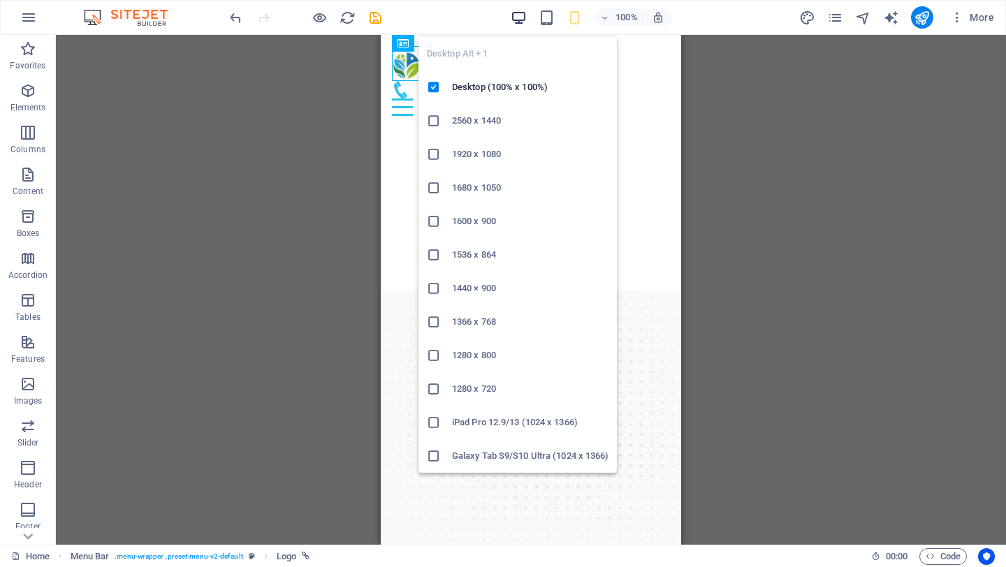
click at [516, 17] on icon "button" at bounding box center [519, 18] width 16 height 16
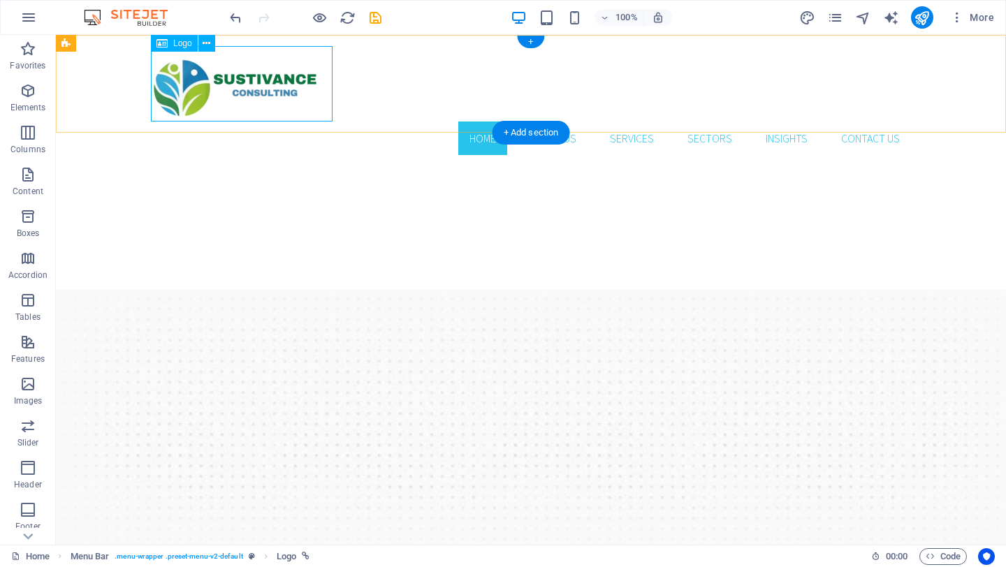
click at [300, 90] on div at bounding box center [531, 83] width 760 height 75
click at [357, 127] on div "Home About Us Services Sectors Insights Contact us Menu" at bounding box center [531, 100] width 950 height 131
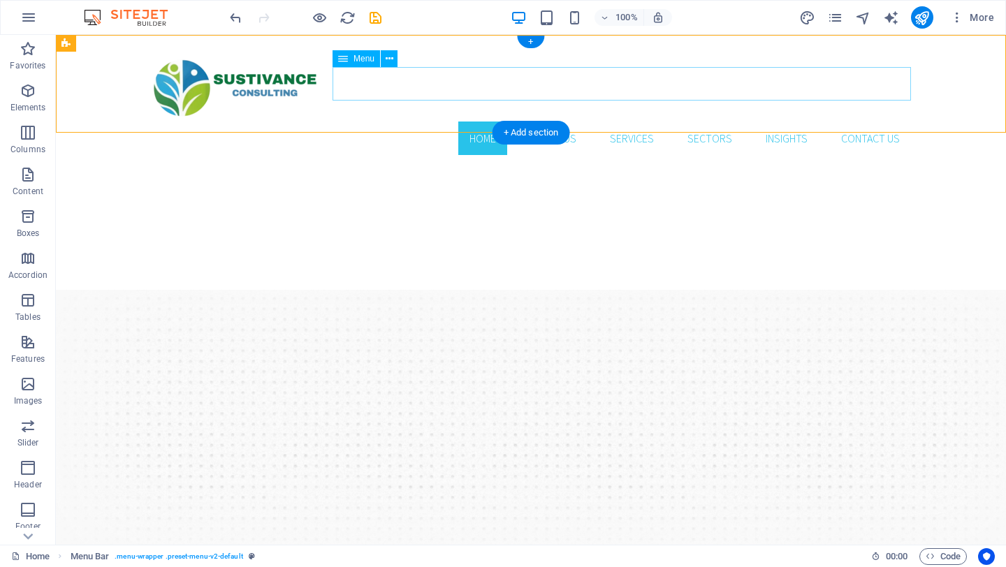
click at [625, 122] on nav "Home About Us Services Sectors Insights Contact us" at bounding box center [531, 139] width 760 height 34
click at [536, 45] on div "+" at bounding box center [530, 42] width 27 height 13
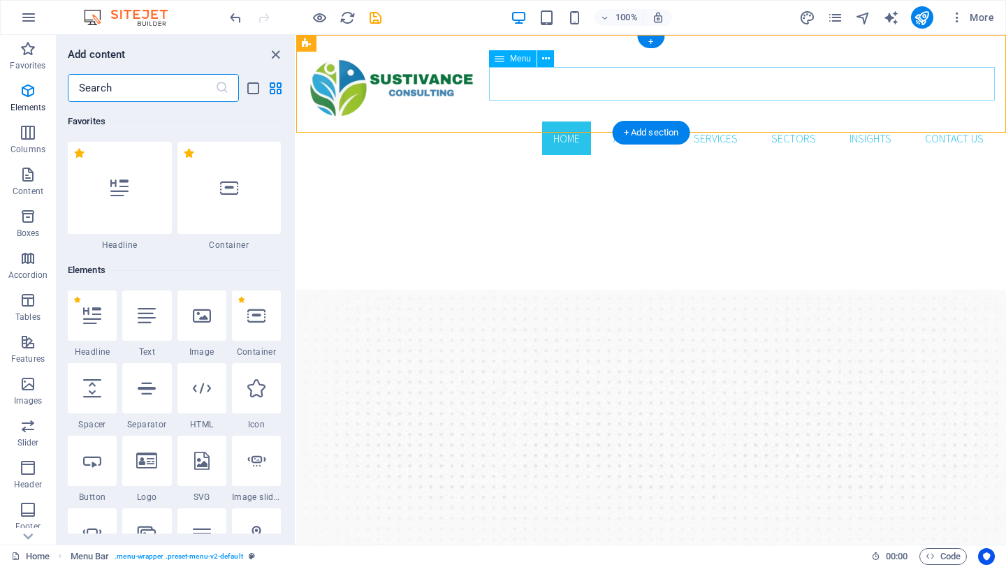
scroll to position [2445, 0]
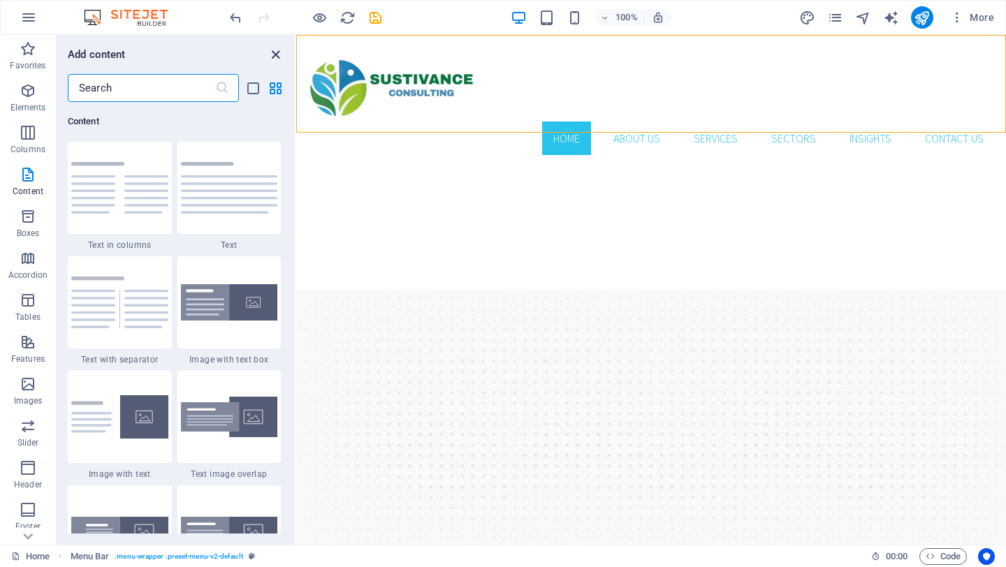
click at [278, 58] on icon "close panel" at bounding box center [276, 55] width 16 height 16
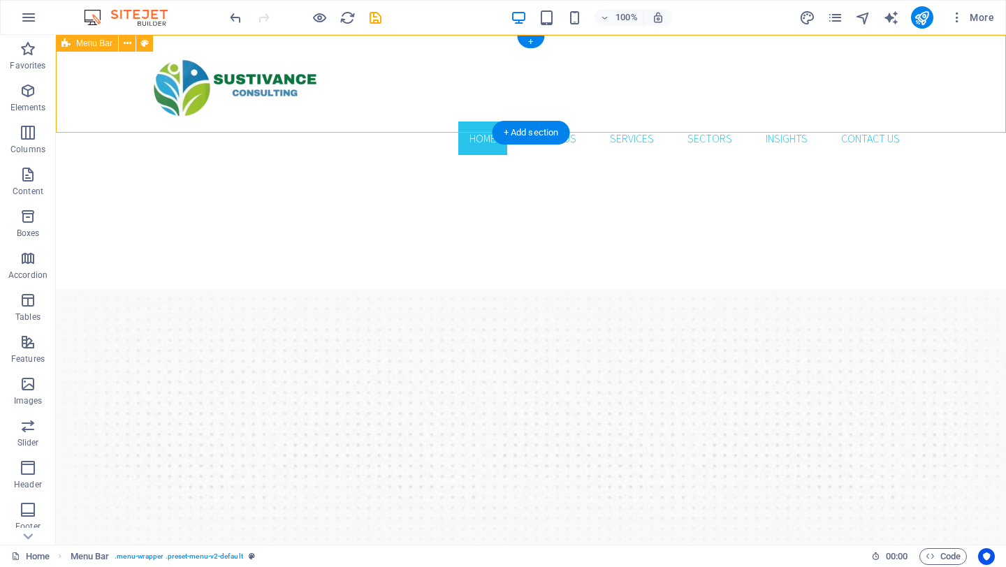
click at [611, 60] on div "Home About Us Services Sectors Insights Contact us Menu" at bounding box center [531, 100] width 950 height 131
click at [604, 122] on nav "Home About Us Services Sectors Insights Contact us" at bounding box center [531, 139] width 760 height 34
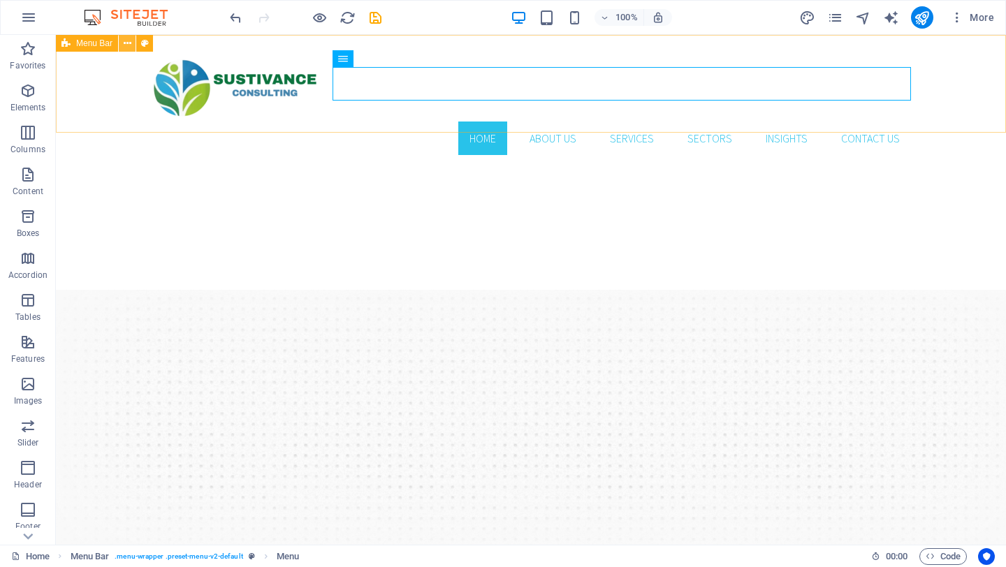
click at [132, 42] on button at bounding box center [127, 43] width 17 height 17
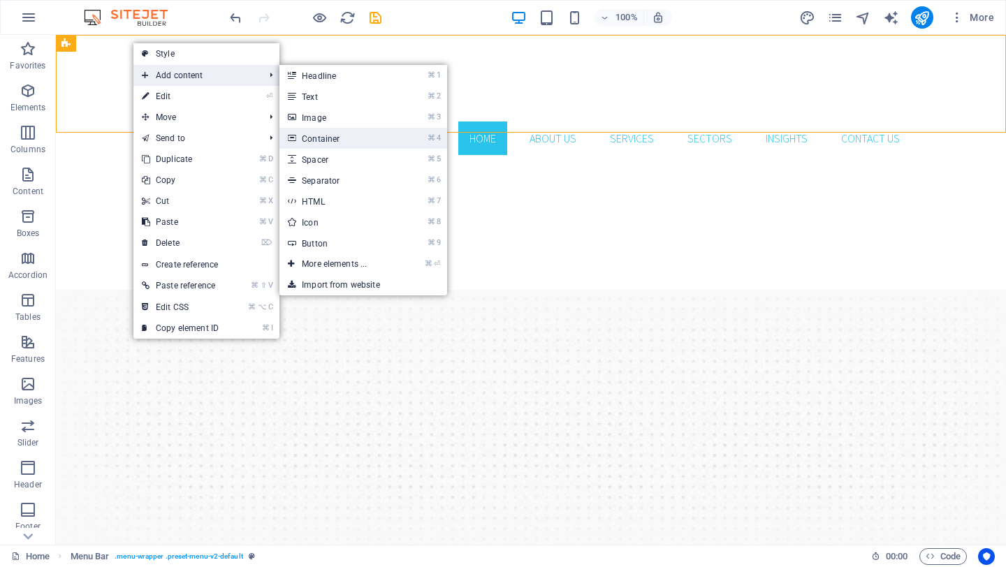
click at [319, 137] on link "⌘ 4 Container" at bounding box center [337, 138] width 115 height 21
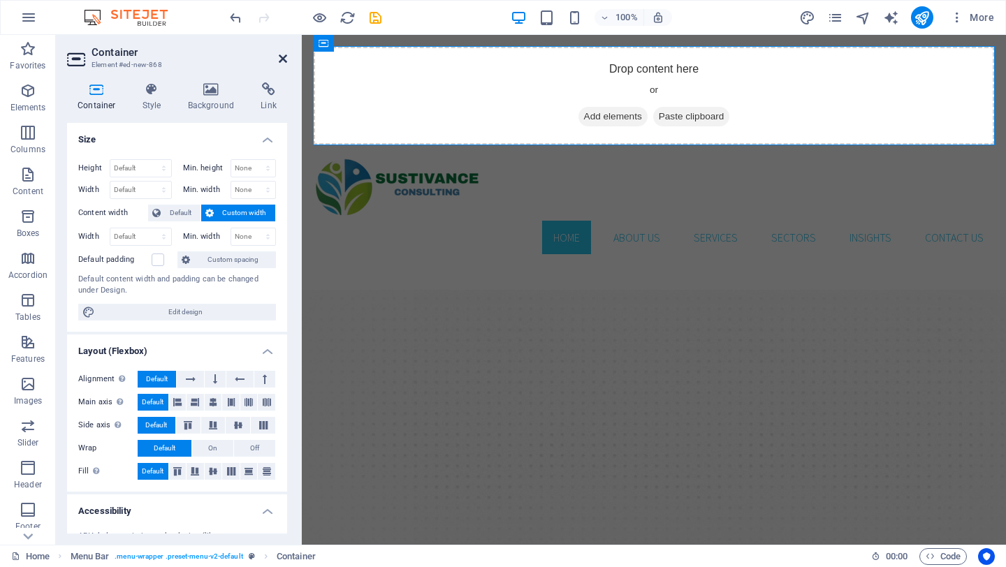
click at [286, 63] on icon at bounding box center [283, 58] width 8 height 11
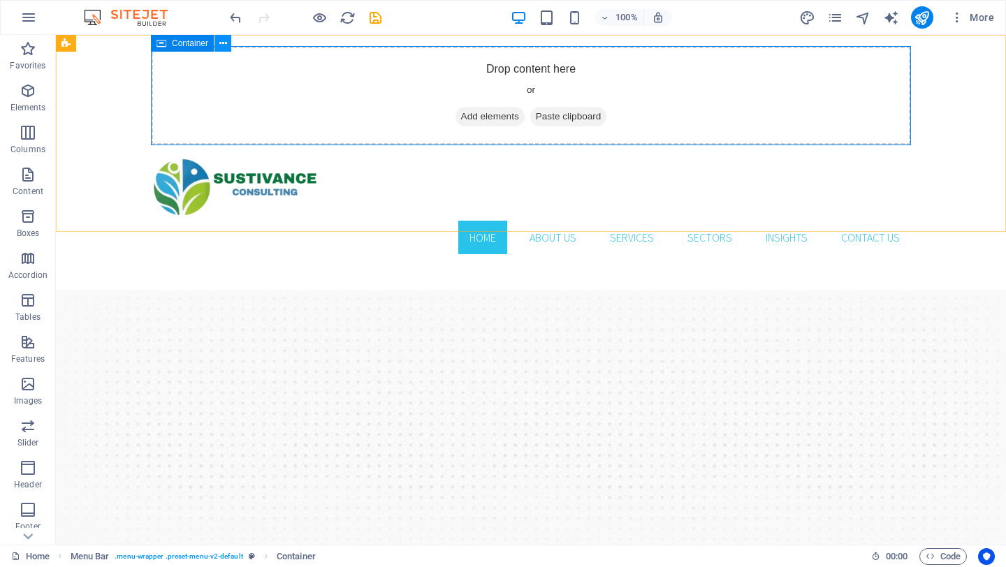
click at [225, 47] on icon at bounding box center [223, 43] width 8 height 15
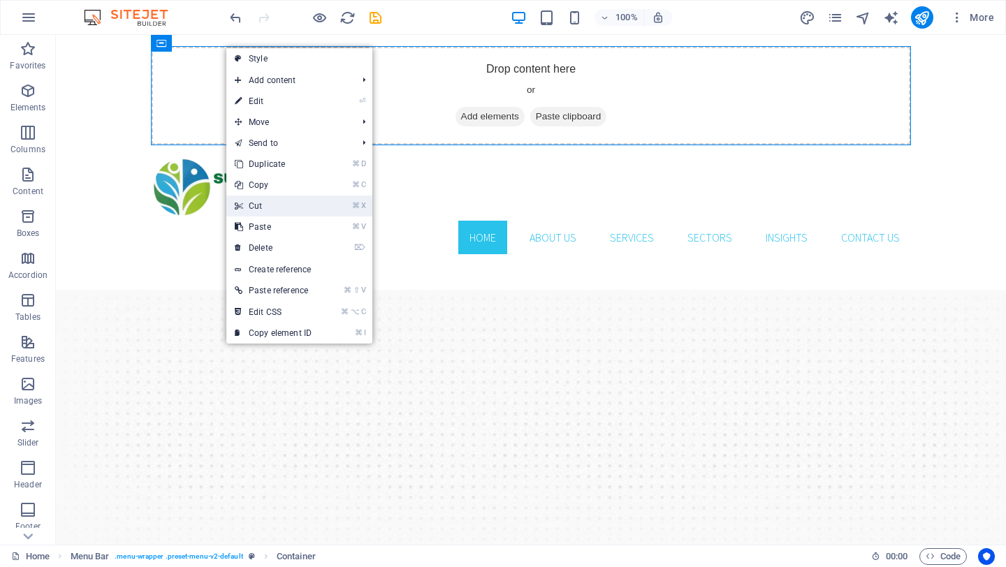
click at [254, 206] on link "⌘ X Cut" at bounding box center [273, 206] width 94 height 21
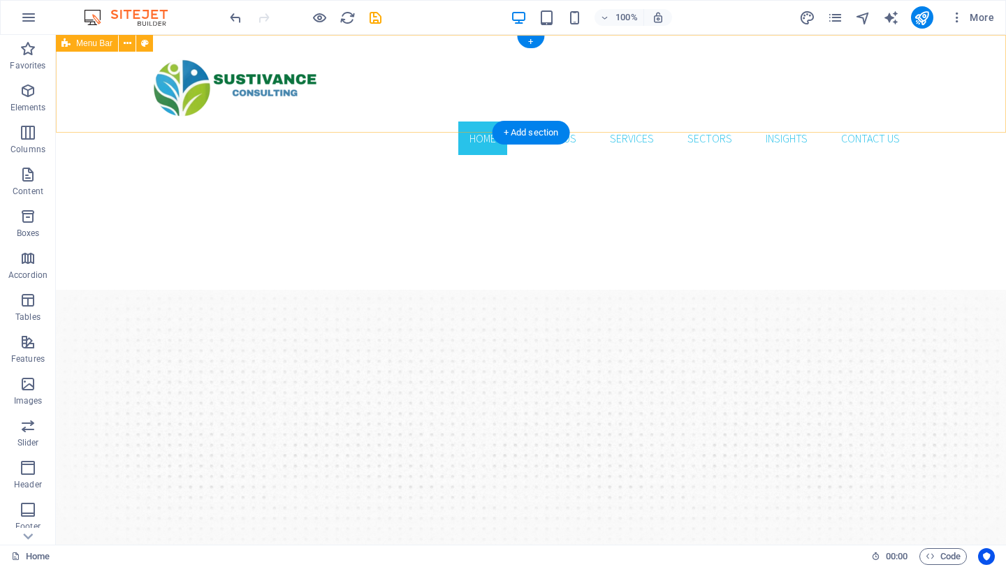
click at [410, 50] on div "Home About Us Services Sectors Insights Contact us Menu" at bounding box center [531, 100] width 950 height 131
click at [477, 53] on div "Home About Us Services Sectors Insights Contact us Menu" at bounding box center [531, 100] width 950 height 131
click at [459, 48] on div "Home About Us Services Sectors Insights Contact us Menu" at bounding box center [531, 100] width 950 height 131
click at [527, 52] on div "Home About Us Services Sectors Insights Contact us Menu" at bounding box center [531, 100] width 950 height 131
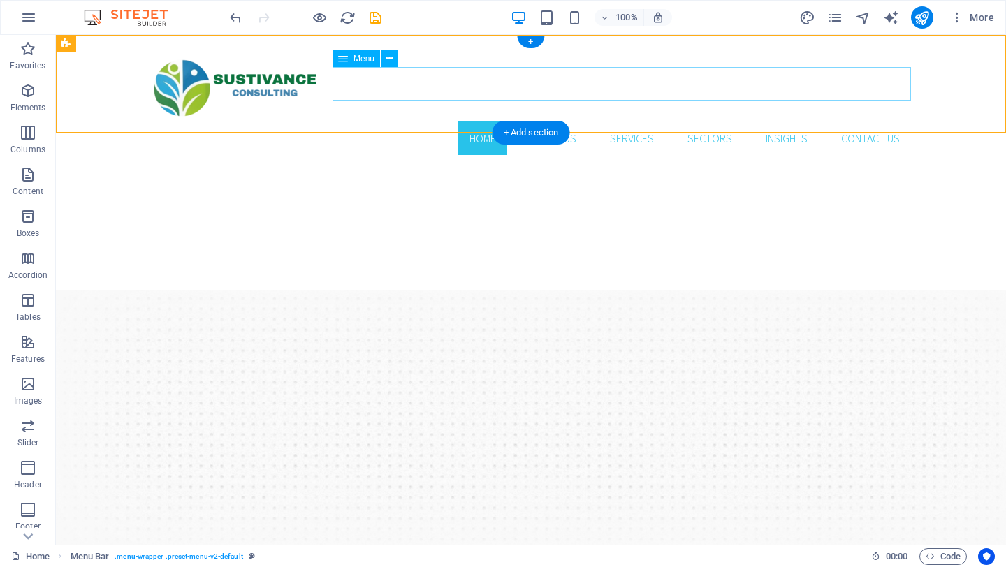
click at [388, 122] on nav "Home About Us Services Sectors Insights Contact us" at bounding box center [531, 139] width 760 height 34
click at [390, 60] on icon at bounding box center [390, 59] width 8 height 15
click at [389, 58] on icon at bounding box center [390, 59] width 8 height 15
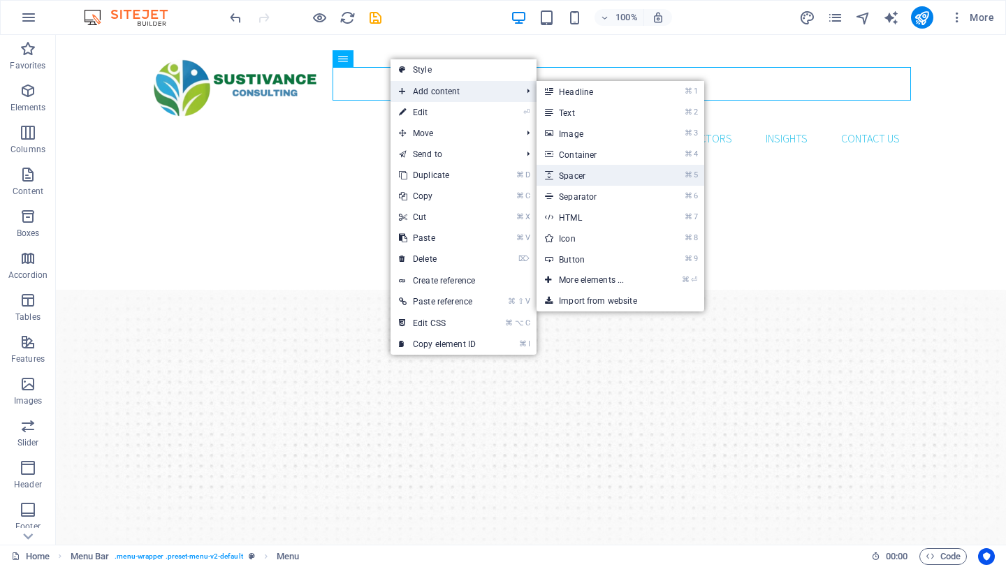
click at [572, 167] on link "⌘ 5 Spacer" at bounding box center [594, 175] width 115 height 21
select select "px"
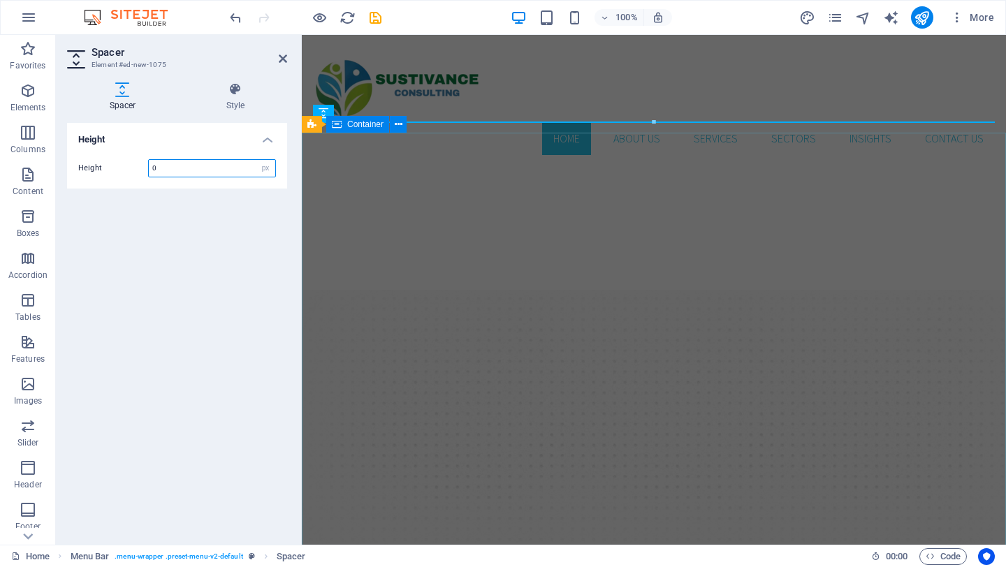
type input "0"
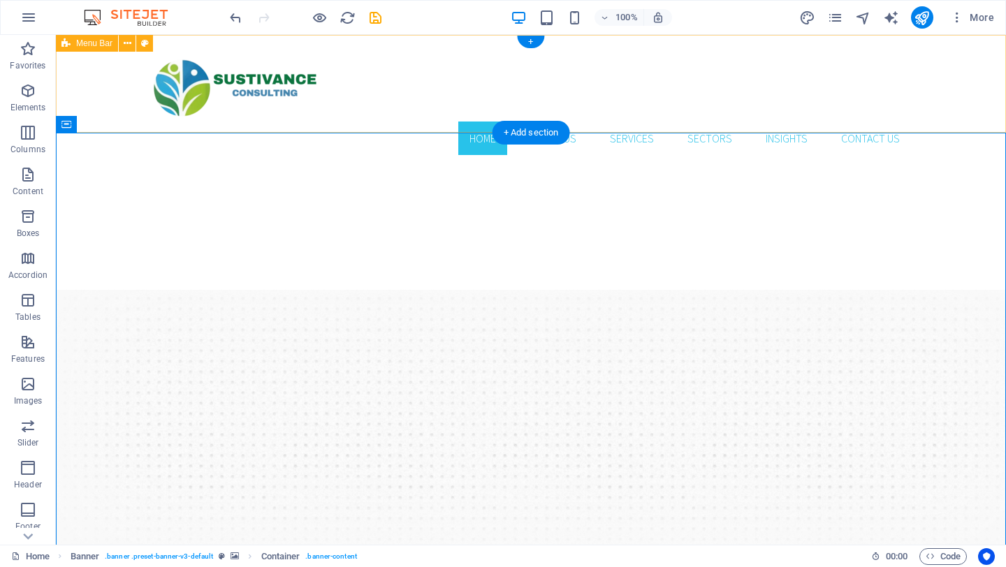
click at [428, 112] on div "Home About Us Services Sectors Insights Contact us Menu" at bounding box center [531, 100] width 950 height 131
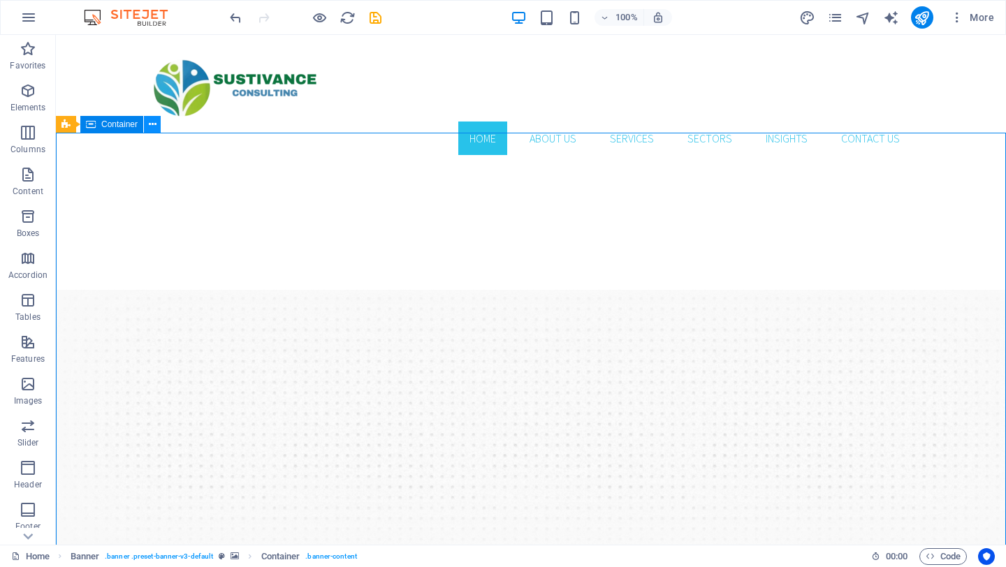
click at [154, 126] on icon at bounding box center [153, 124] width 8 height 15
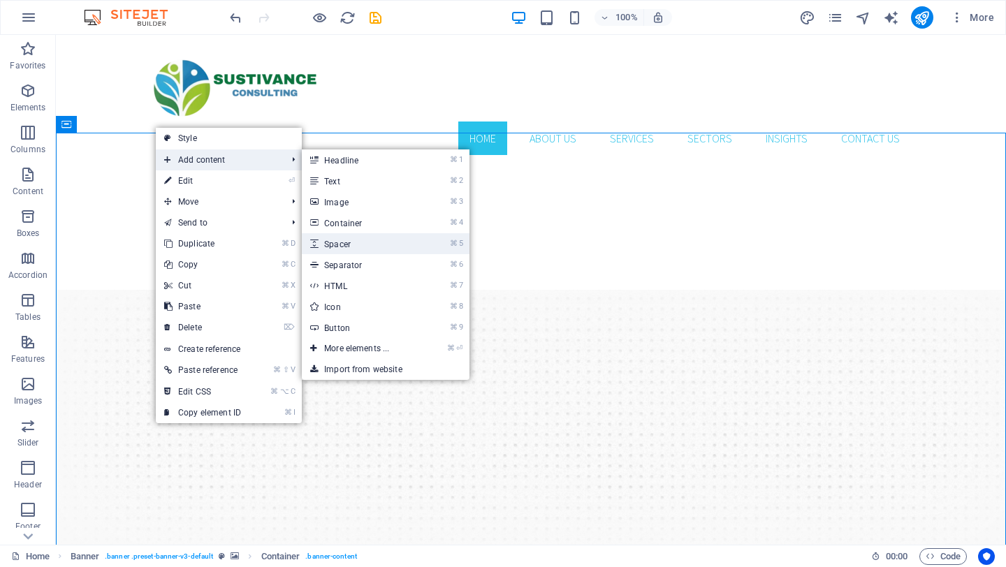
click at [327, 239] on link "⌘ 5 Spacer" at bounding box center [359, 243] width 115 height 21
select select "px"
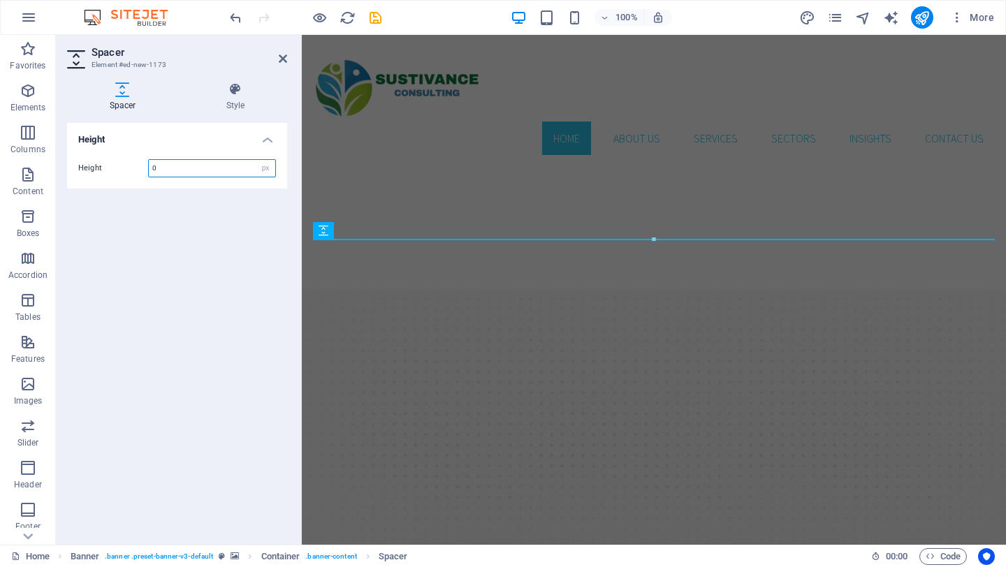
type input "0"
click at [245, 101] on h4 "Style" at bounding box center [235, 96] width 103 height 29
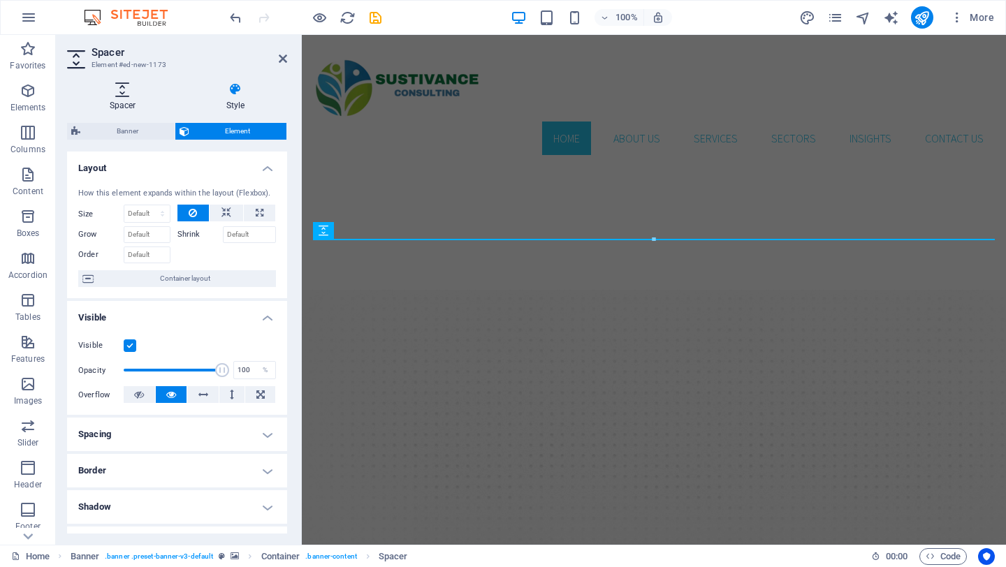
click at [129, 101] on h4 "Spacer" at bounding box center [125, 96] width 117 height 29
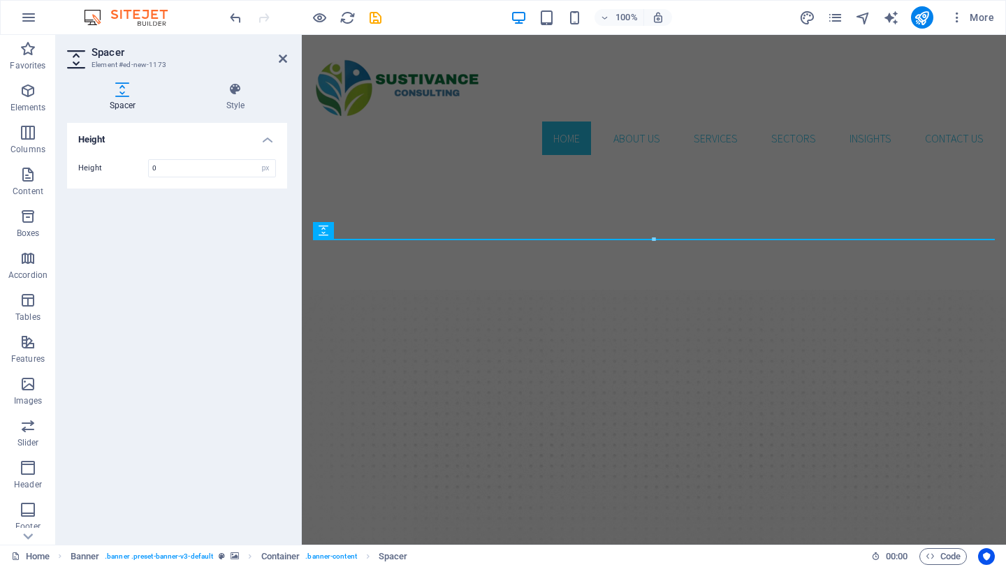
click at [268, 138] on h4 "Height" at bounding box center [177, 135] width 220 height 25
click at [273, 138] on h4 "Height" at bounding box center [177, 140] width 220 height 34
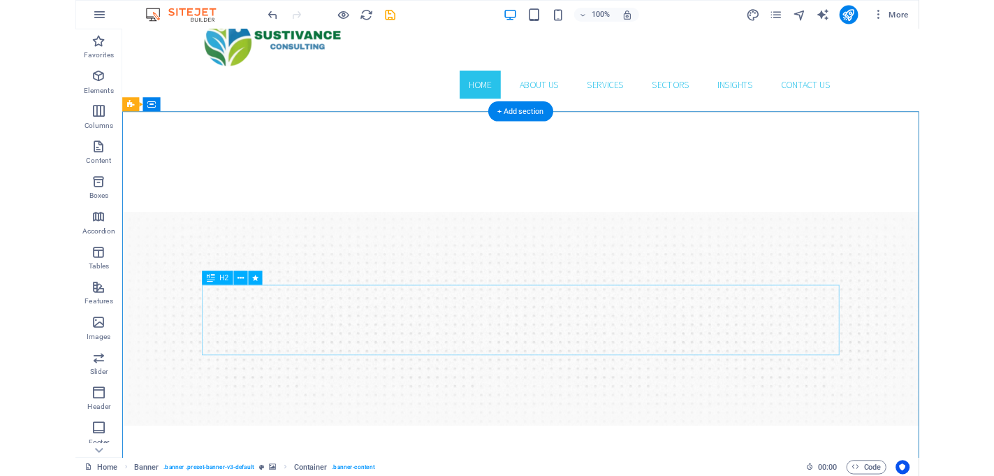
scroll to position [0, 0]
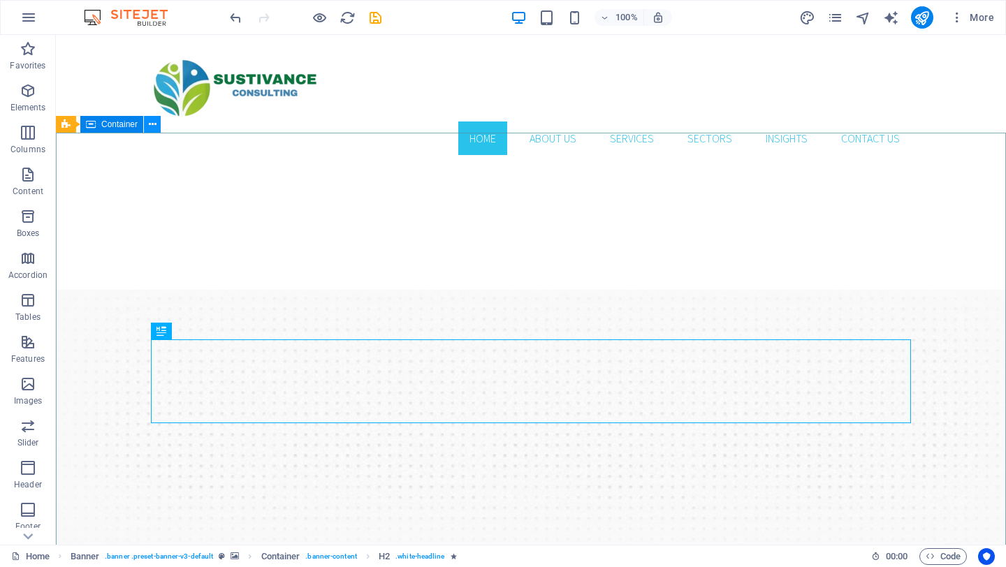
click at [155, 126] on icon at bounding box center [153, 124] width 8 height 15
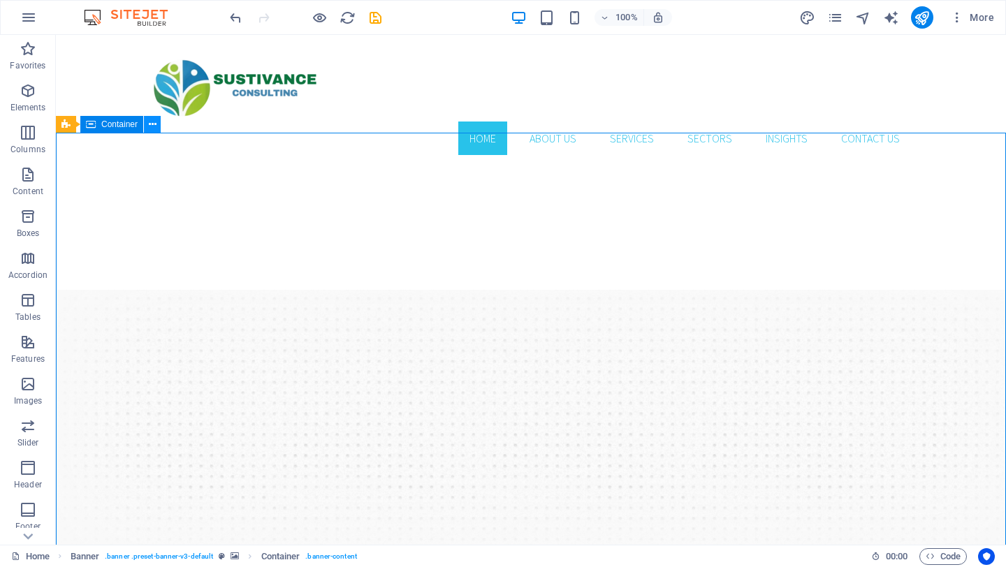
click at [157, 121] on button at bounding box center [152, 124] width 17 height 17
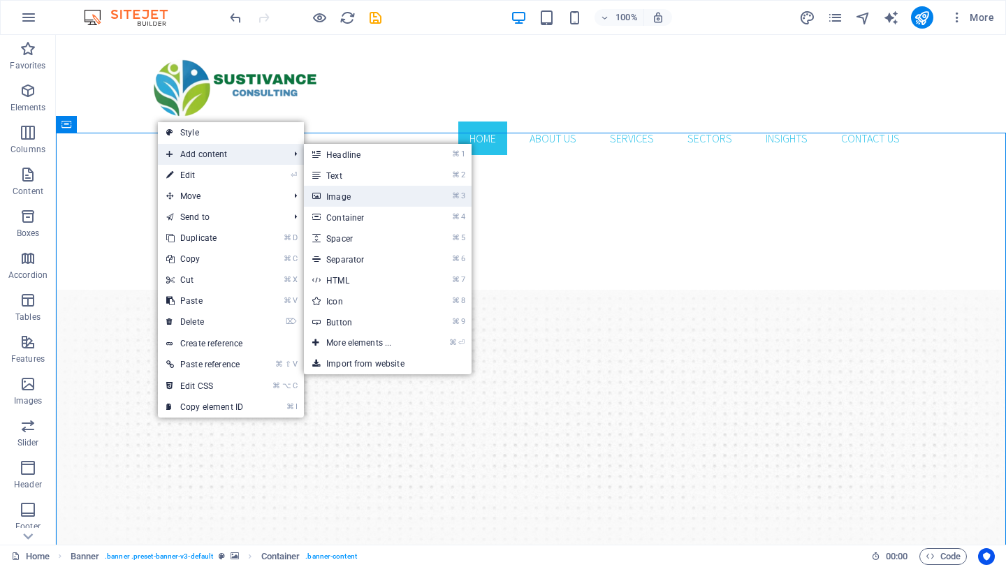
click at [331, 198] on link "⌘ 3 Image" at bounding box center [361, 196] width 115 height 21
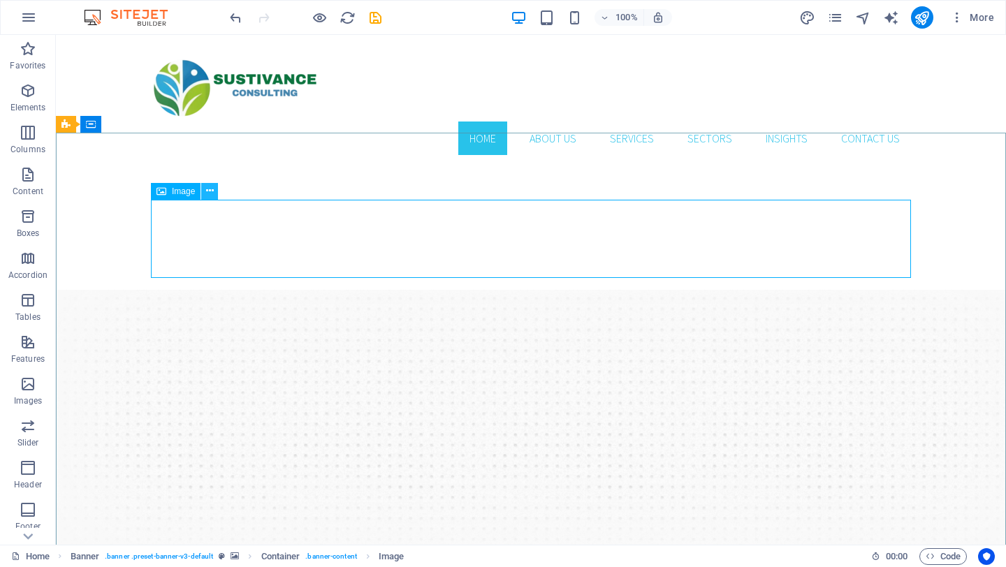
click at [207, 192] on icon at bounding box center [210, 191] width 8 height 15
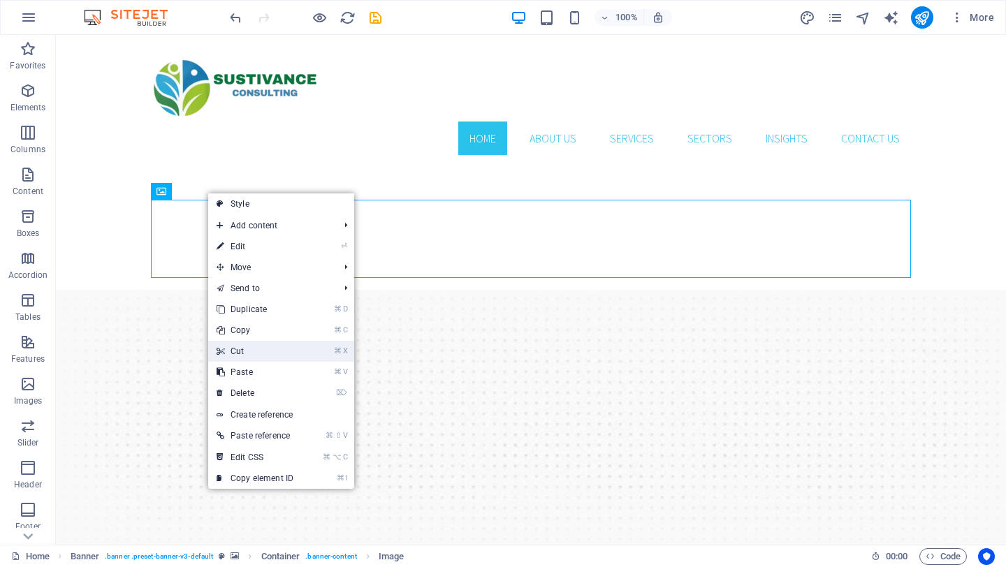
click at [240, 350] on link "⌘ X Cut" at bounding box center [255, 351] width 94 height 21
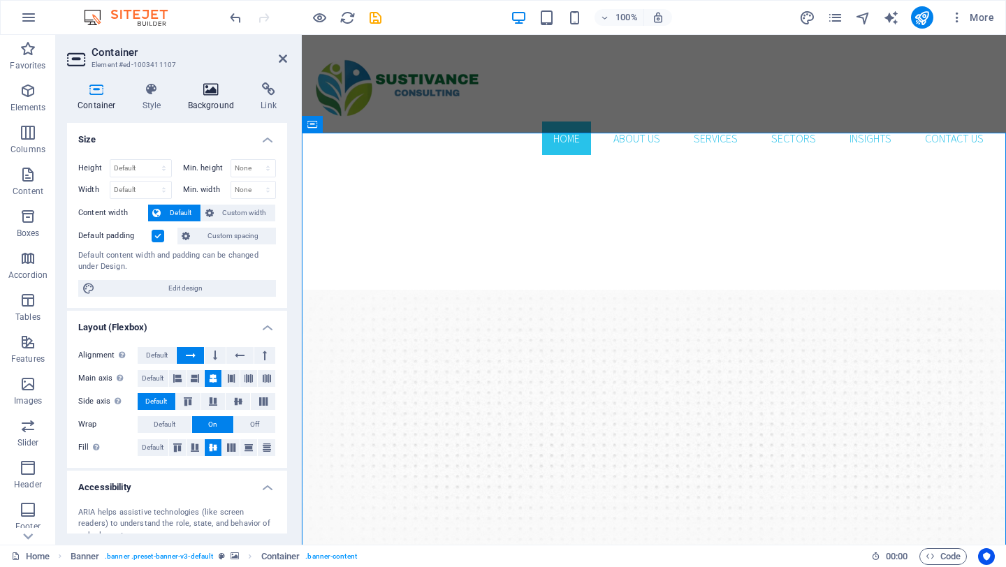
click at [208, 110] on h4 "Background" at bounding box center [214, 96] width 73 height 29
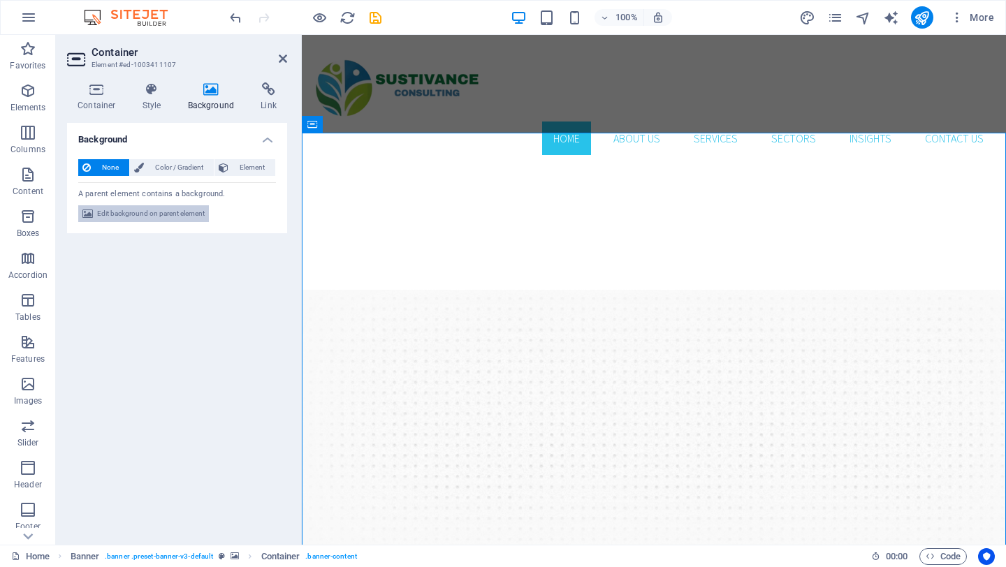
click at [120, 208] on span "Edit background on parent element" at bounding box center [151, 213] width 108 height 17
select select "ms"
select select "s"
select select "progressive"
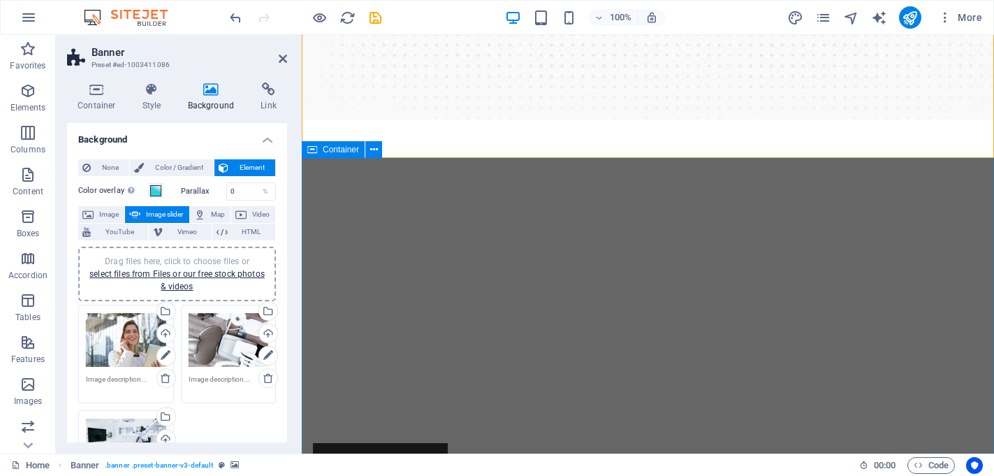
scroll to position [335, 0]
click at [283, 59] on icon at bounding box center [283, 58] width 8 height 11
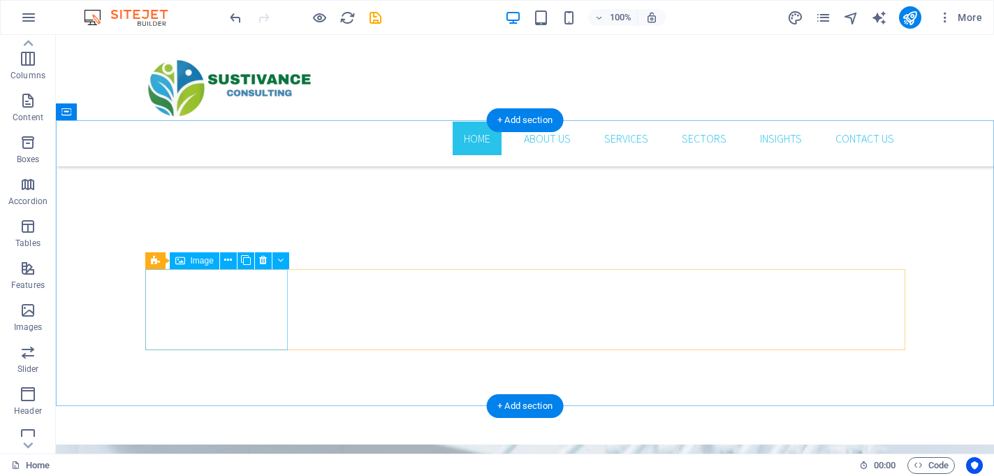
scroll to position [2339, 0]
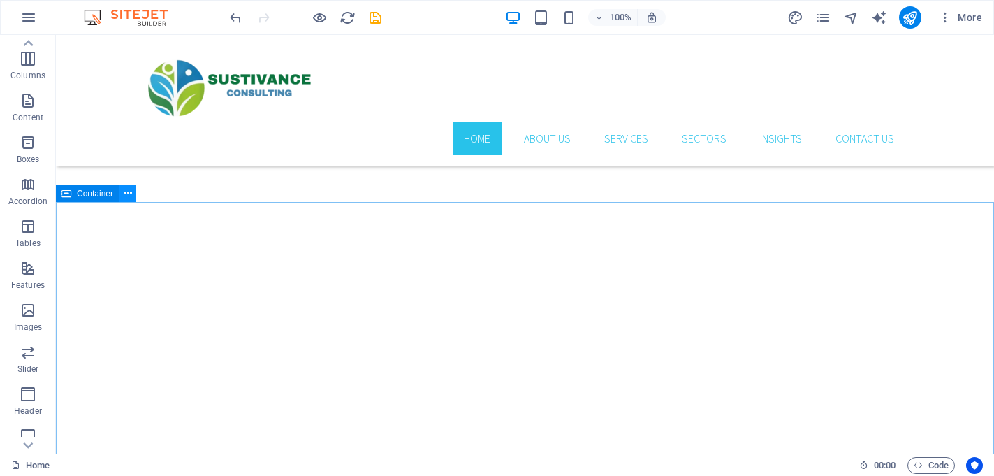
click at [129, 191] on icon at bounding box center [128, 193] width 8 height 15
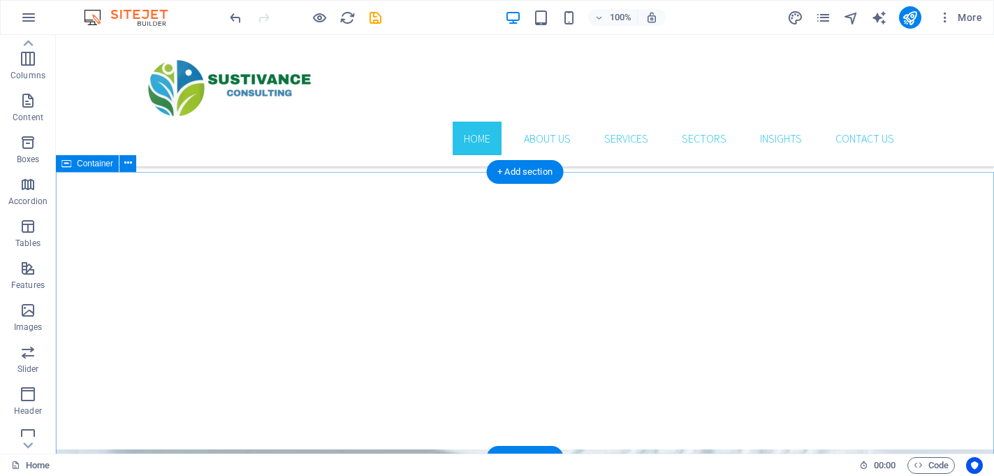
scroll to position [2369, 0]
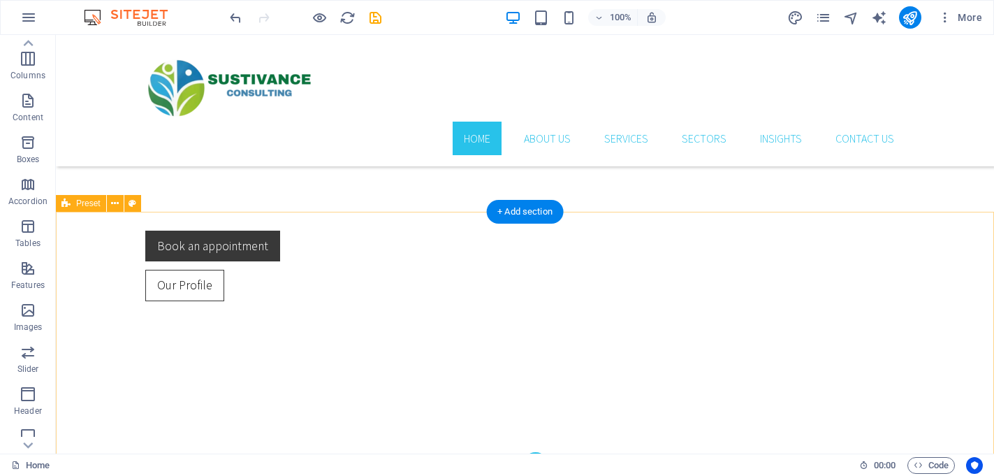
scroll to position [566, 0]
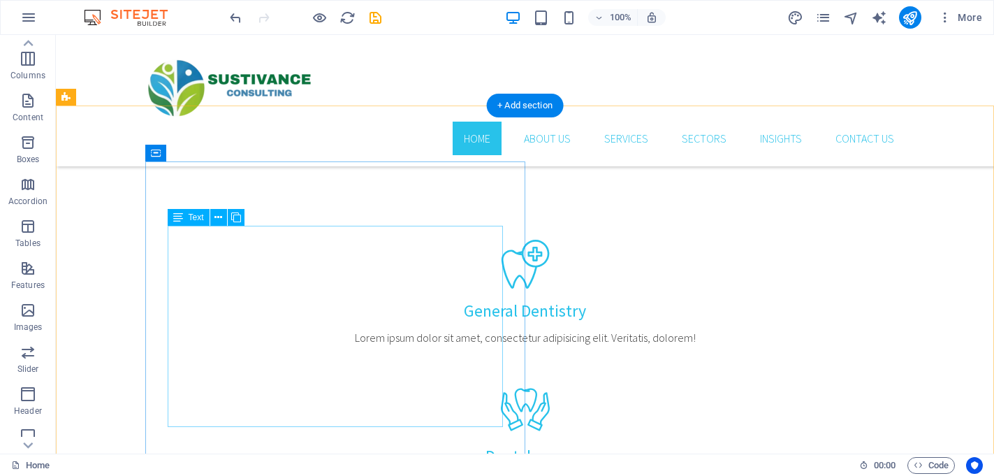
scroll to position [721, 0]
